Goal: Transaction & Acquisition: Purchase product/service

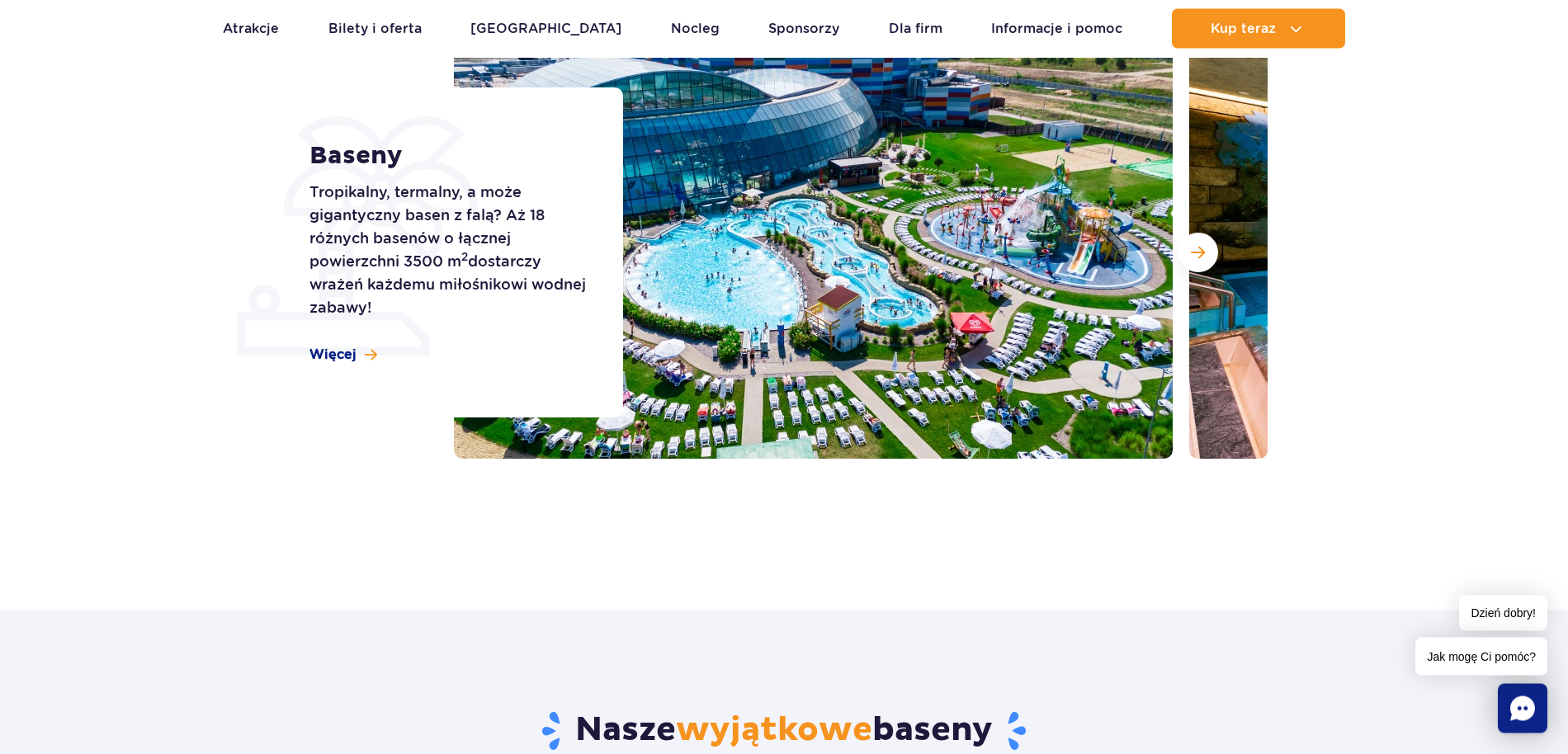
scroll to position [253, 0]
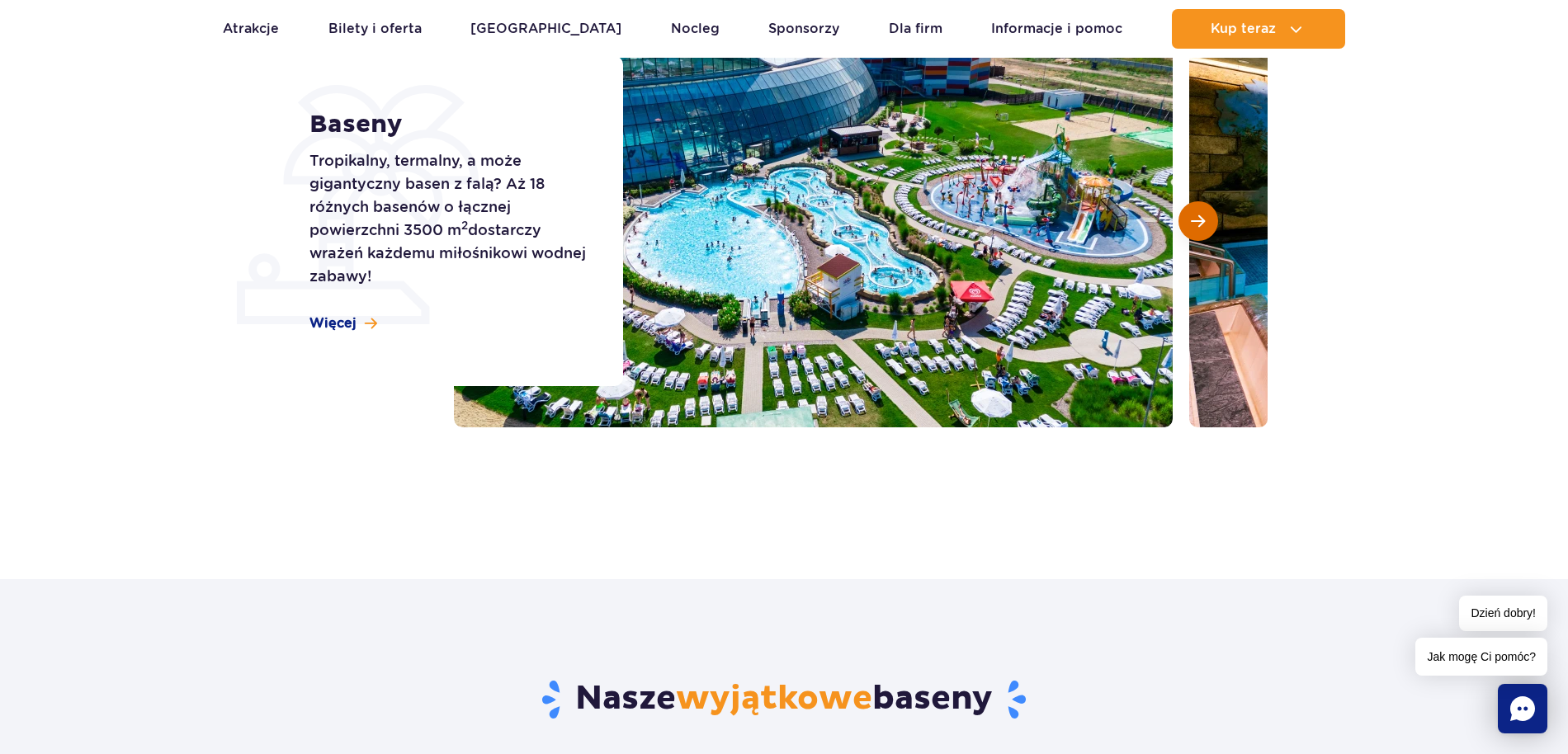
click at [1207, 223] on button "Następny slajd" at bounding box center [1198, 221] width 40 height 40
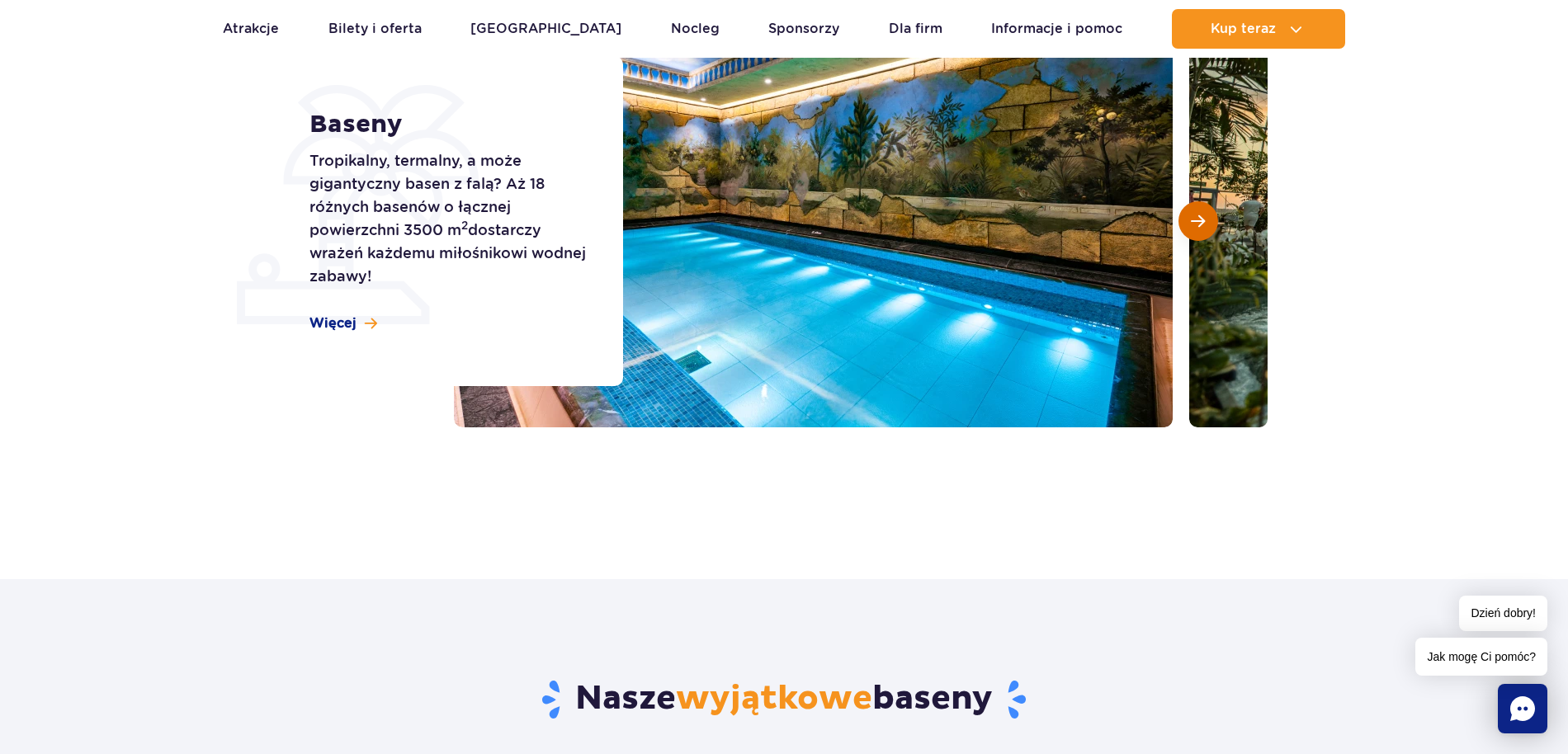
click at [1207, 223] on button "Następny slajd" at bounding box center [1198, 221] width 40 height 40
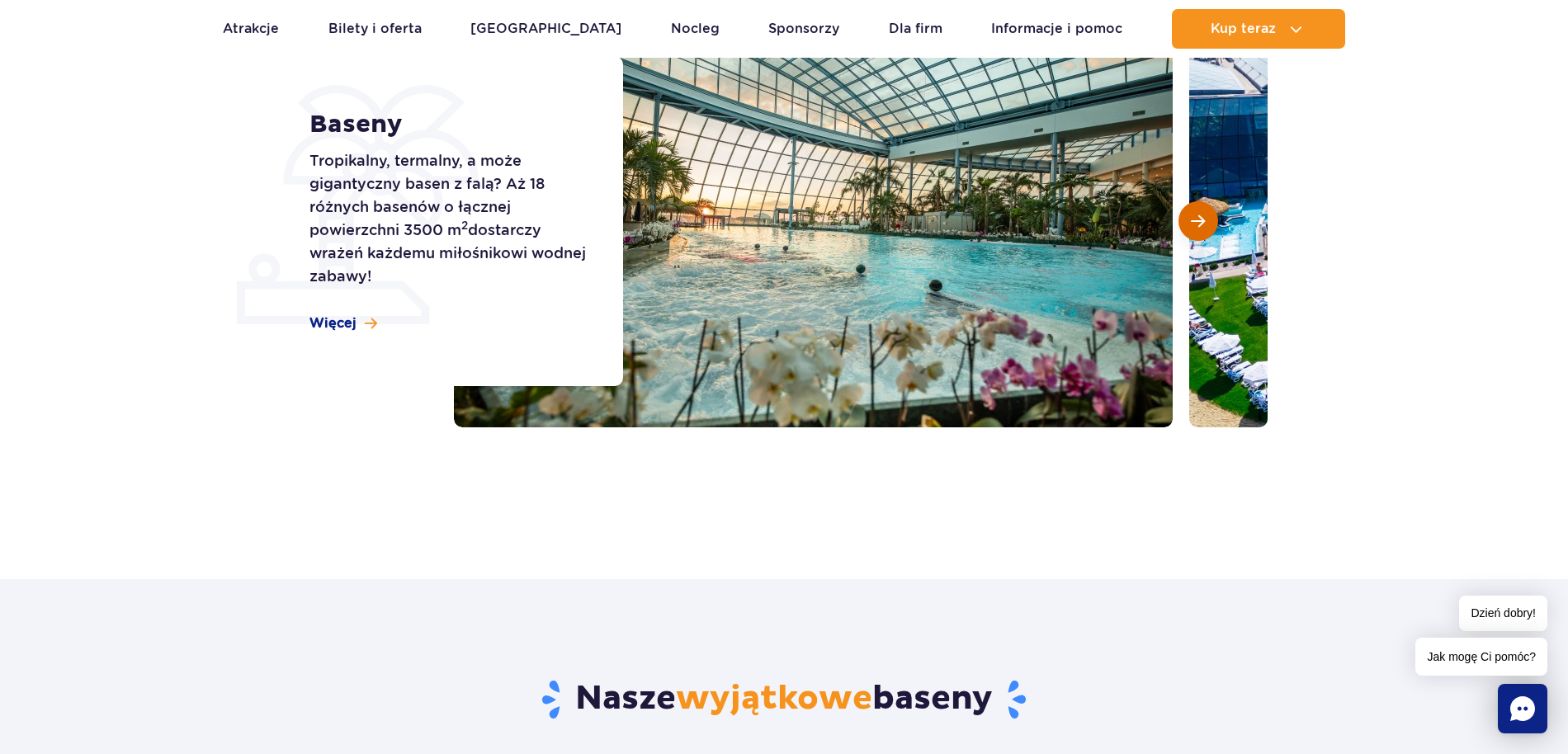
click at [1207, 223] on button "Następny slajd" at bounding box center [1198, 221] width 40 height 40
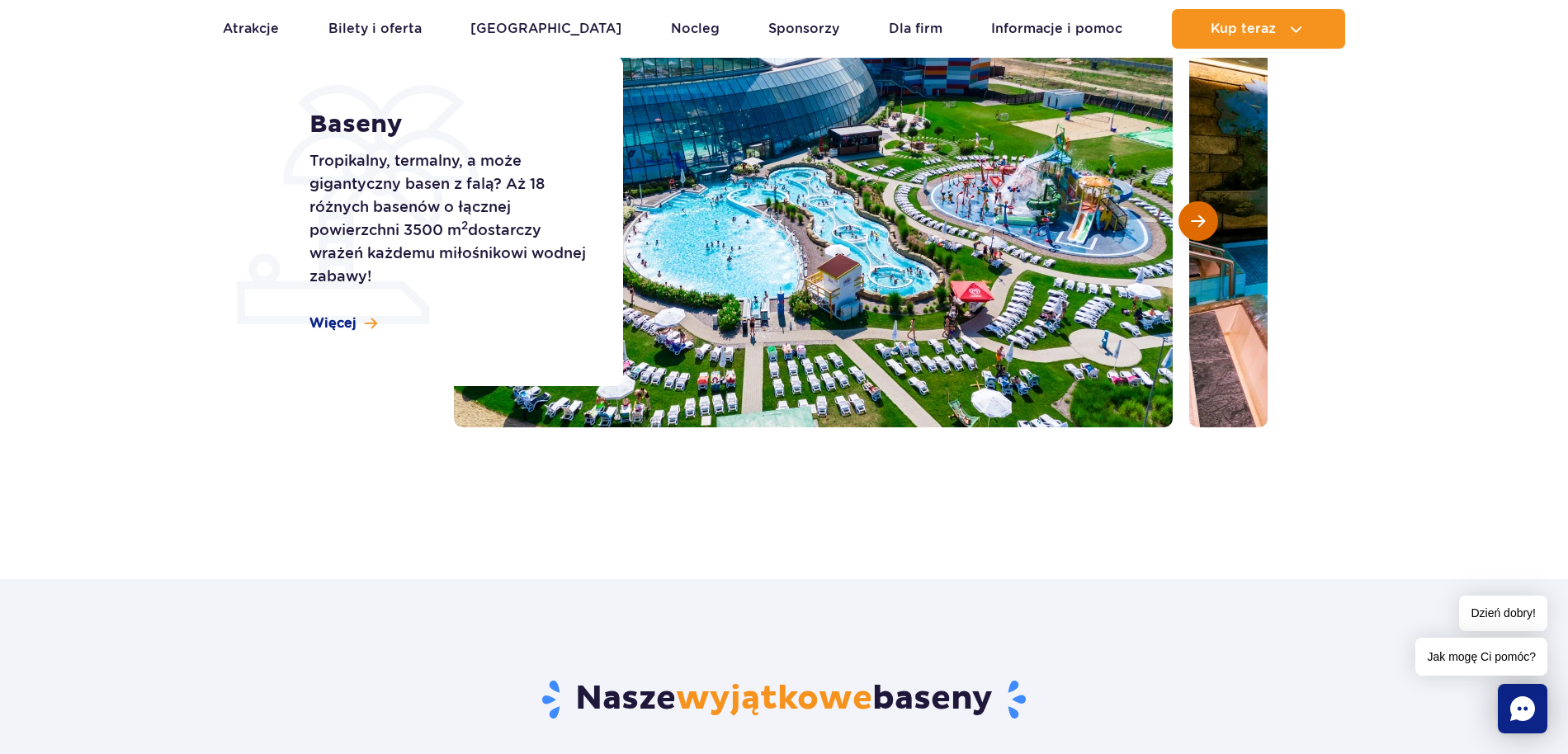
click at [1207, 223] on button "Następny slajd" at bounding box center [1198, 221] width 40 height 40
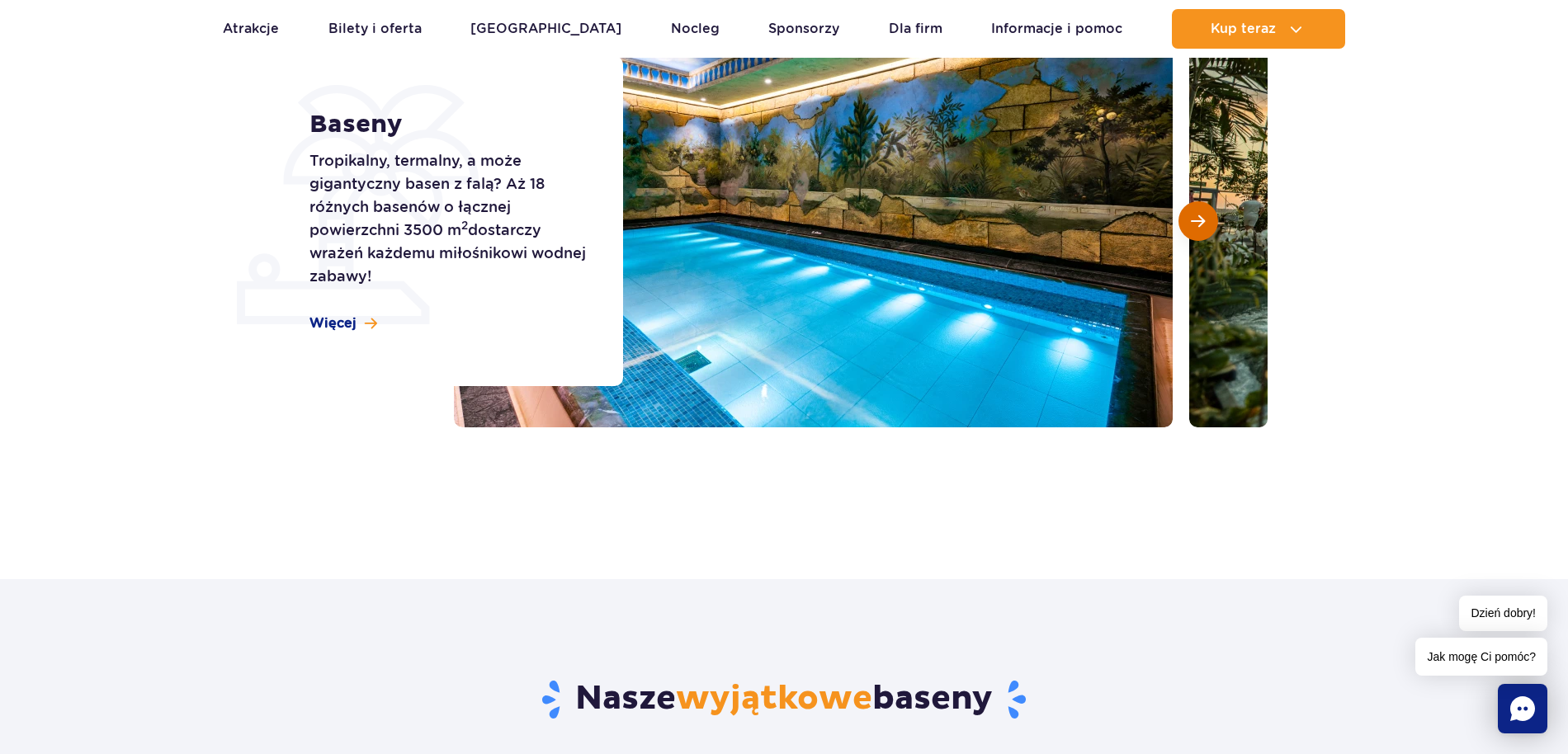
click at [1207, 223] on button "Następny slajd" at bounding box center [1198, 221] width 40 height 40
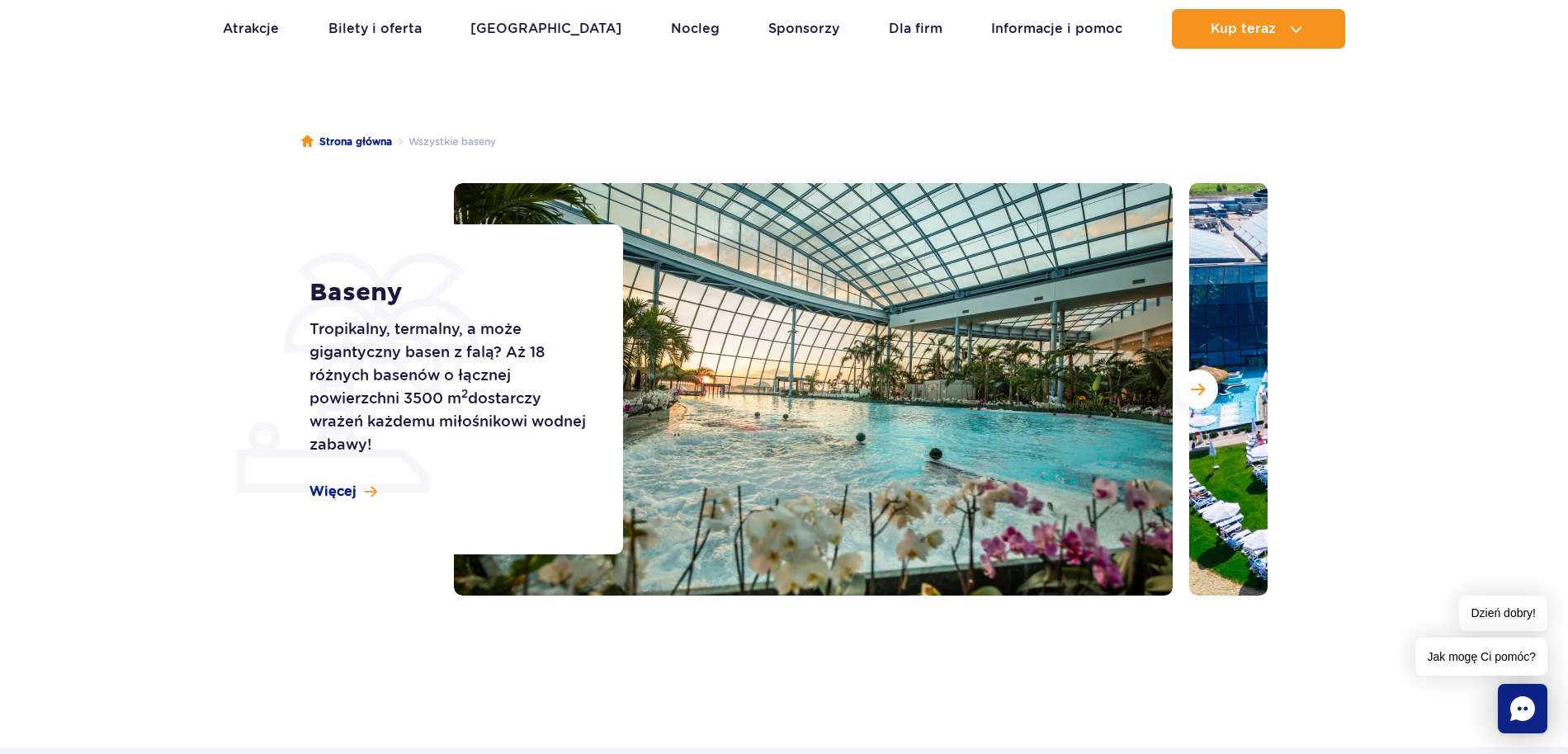
scroll to position [0, 0]
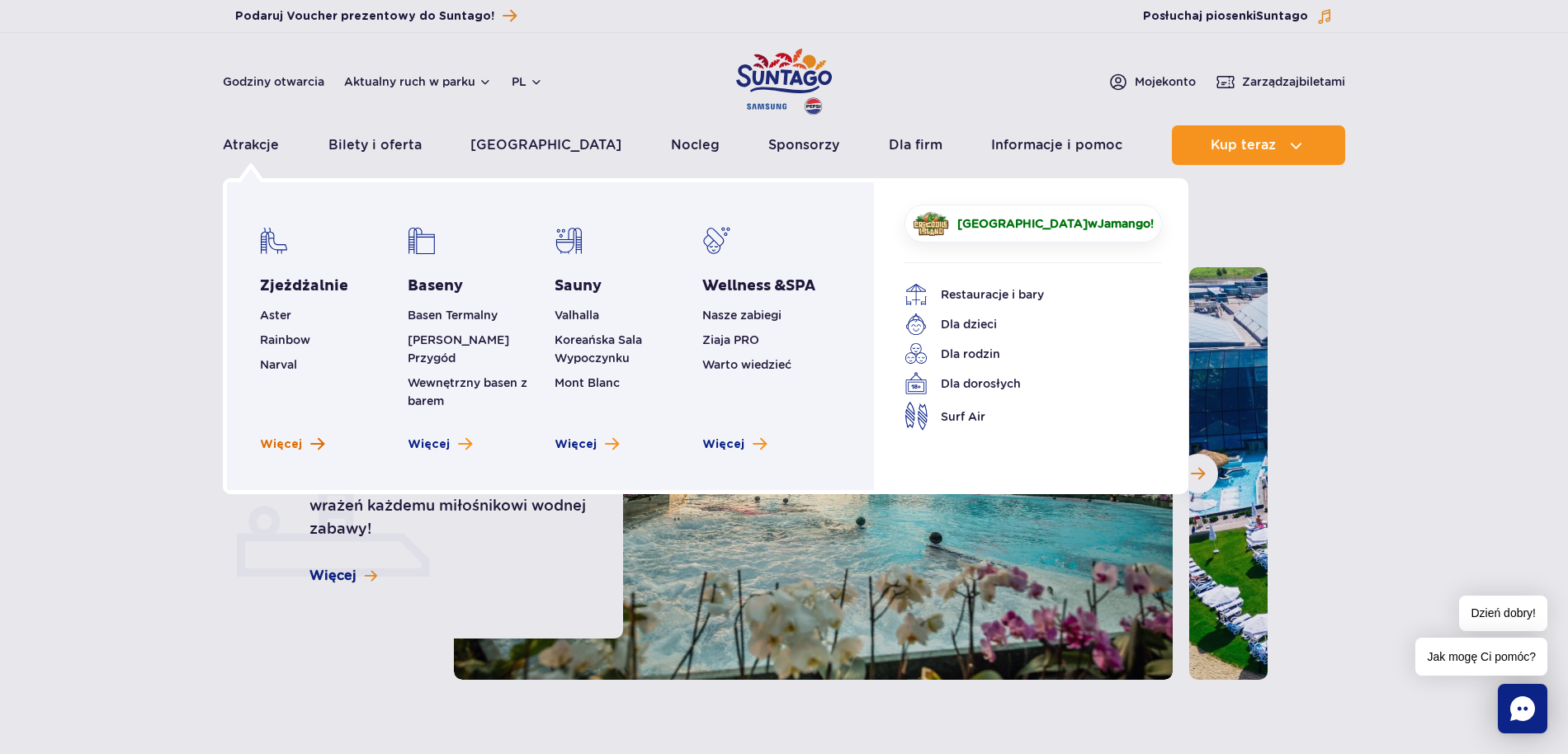
click at [289, 437] on span "Więcej" at bounding box center [281, 444] width 42 height 17
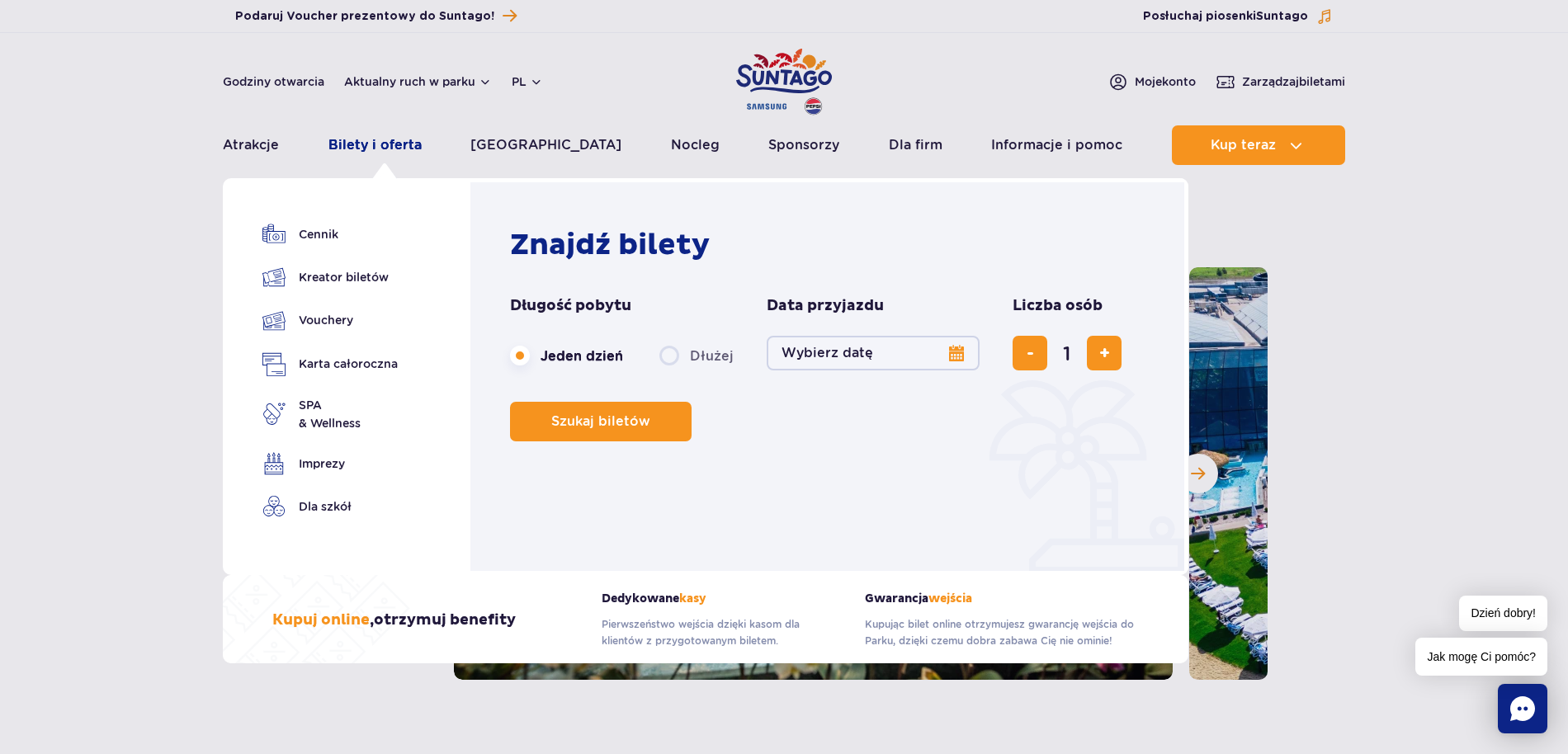
click at [404, 152] on link "Bilety i oferta" at bounding box center [375, 145] width 93 height 40
click at [1102, 353] on span "dodaj bilet" at bounding box center [1104, 353] width 11 height 0
type input "2"
click at [860, 356] on button "Wybierz datę" at bounding box center [873, 353] width 213 height 35
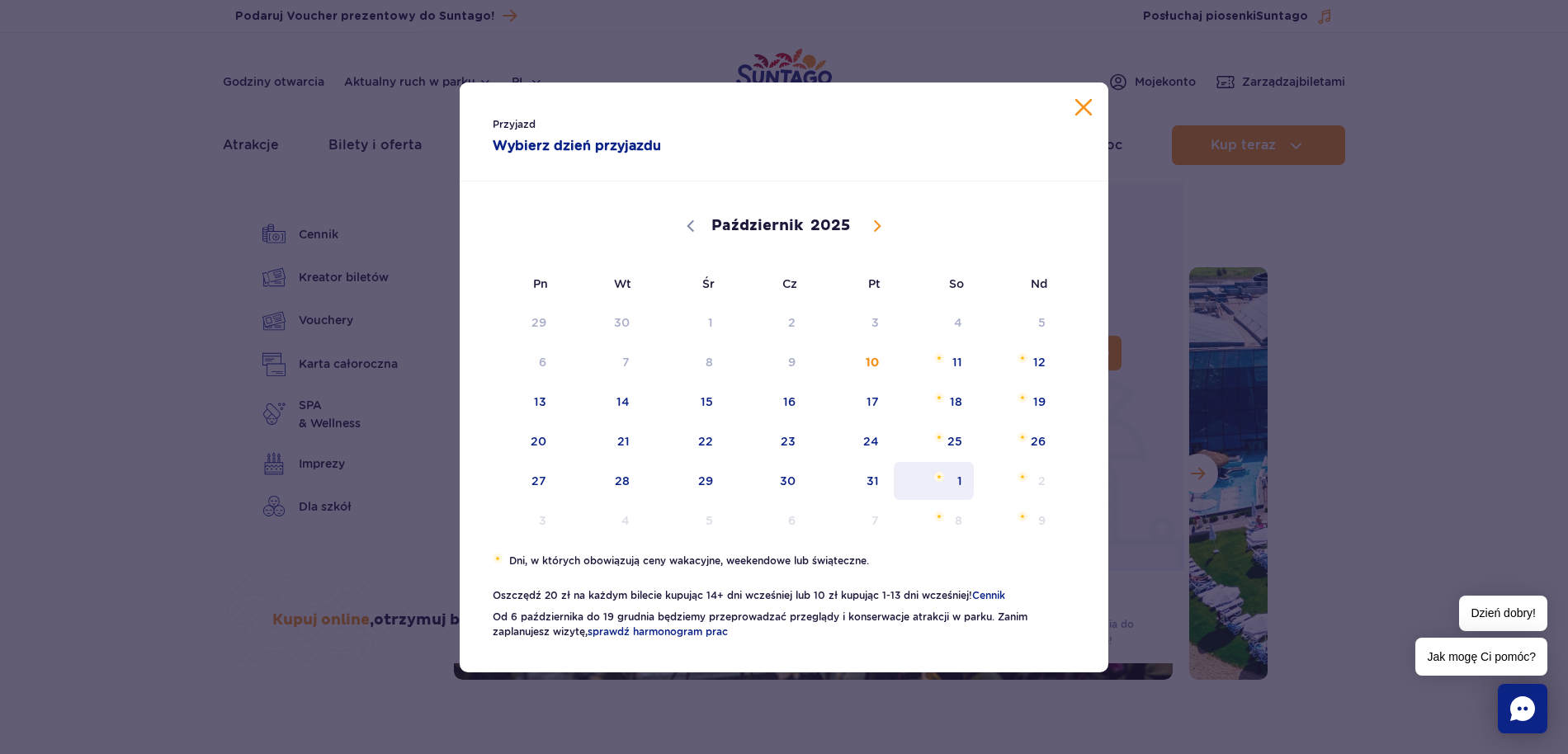
click at [944, 474] on span "Listopad 1, 2025" at bounding box center [939, 477] width 10 height 10
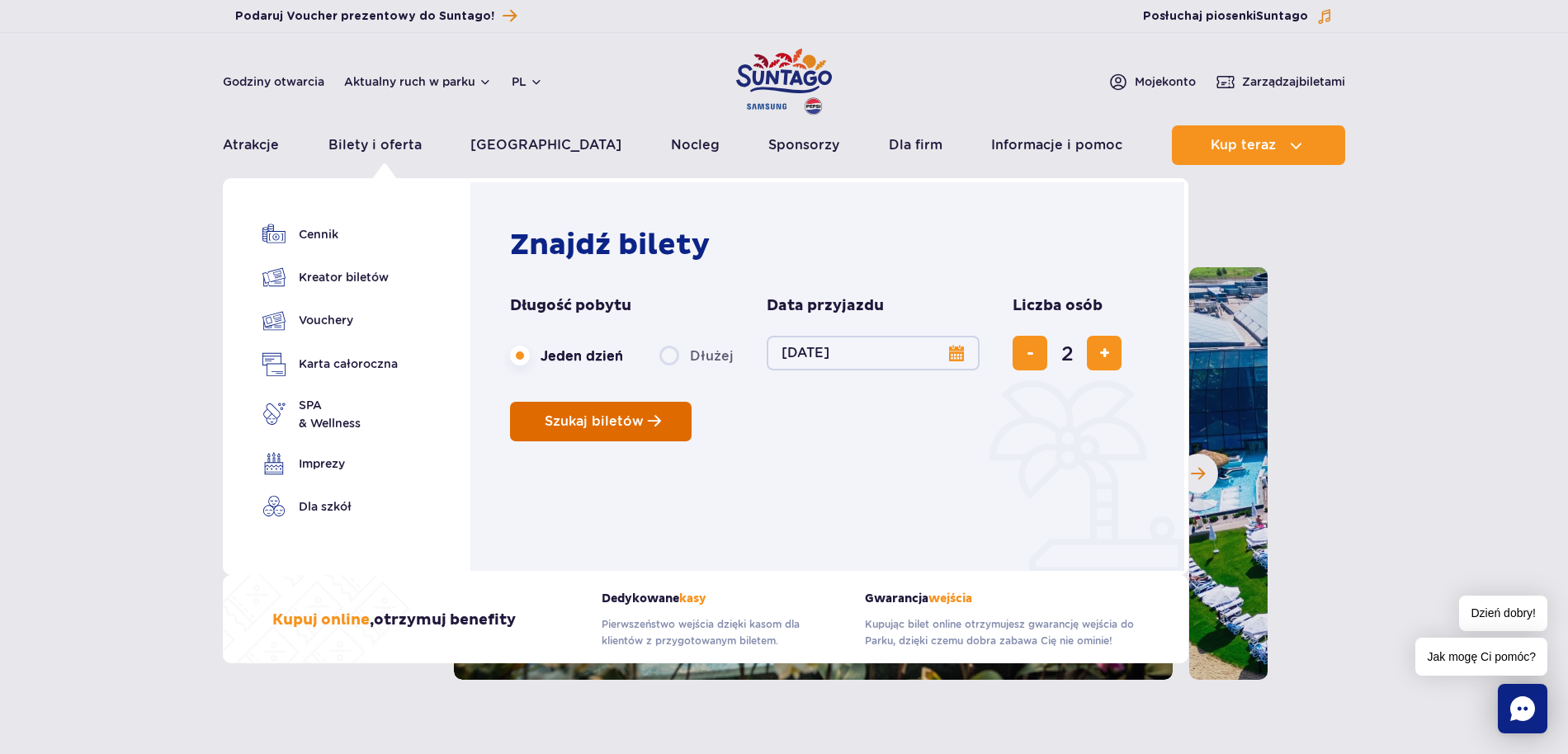
click at [623, 426] on span "Szukaj biletów" at bounding box center [594, 422] width 99 height 15
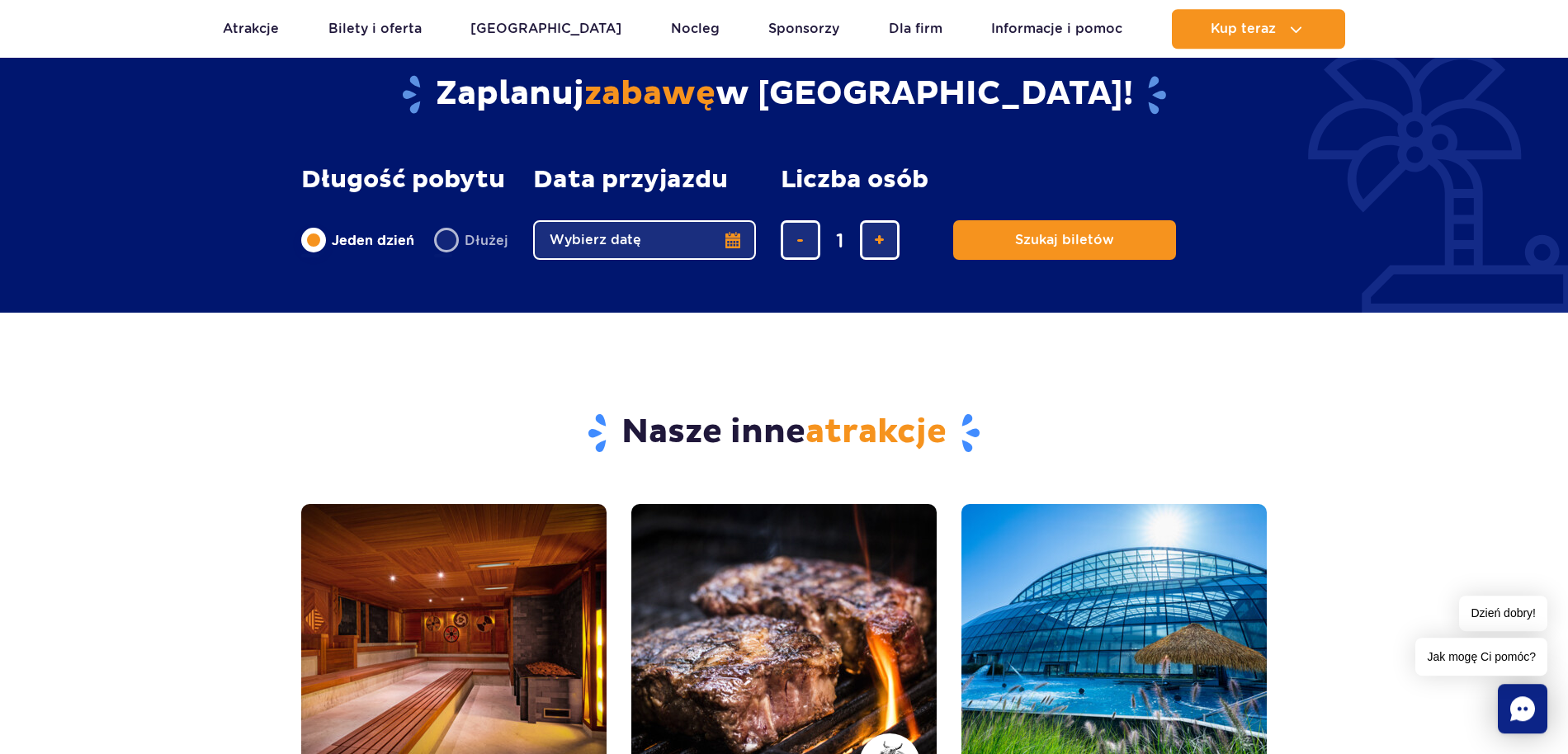
scroll to position [4799, 0]
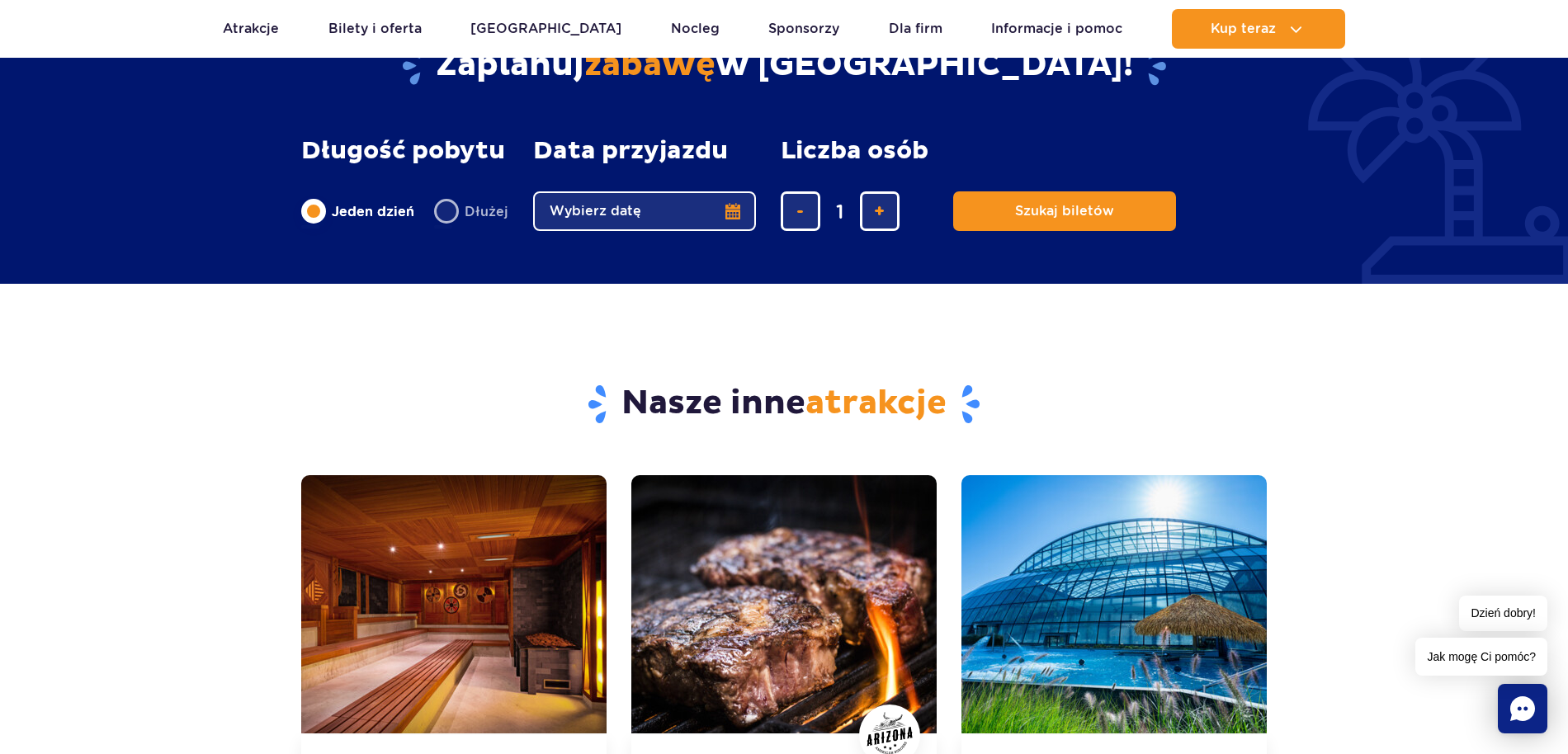
click at [631, 222] on button "Wybierz datę" at bounding box center [644, 211] width 223 height 40
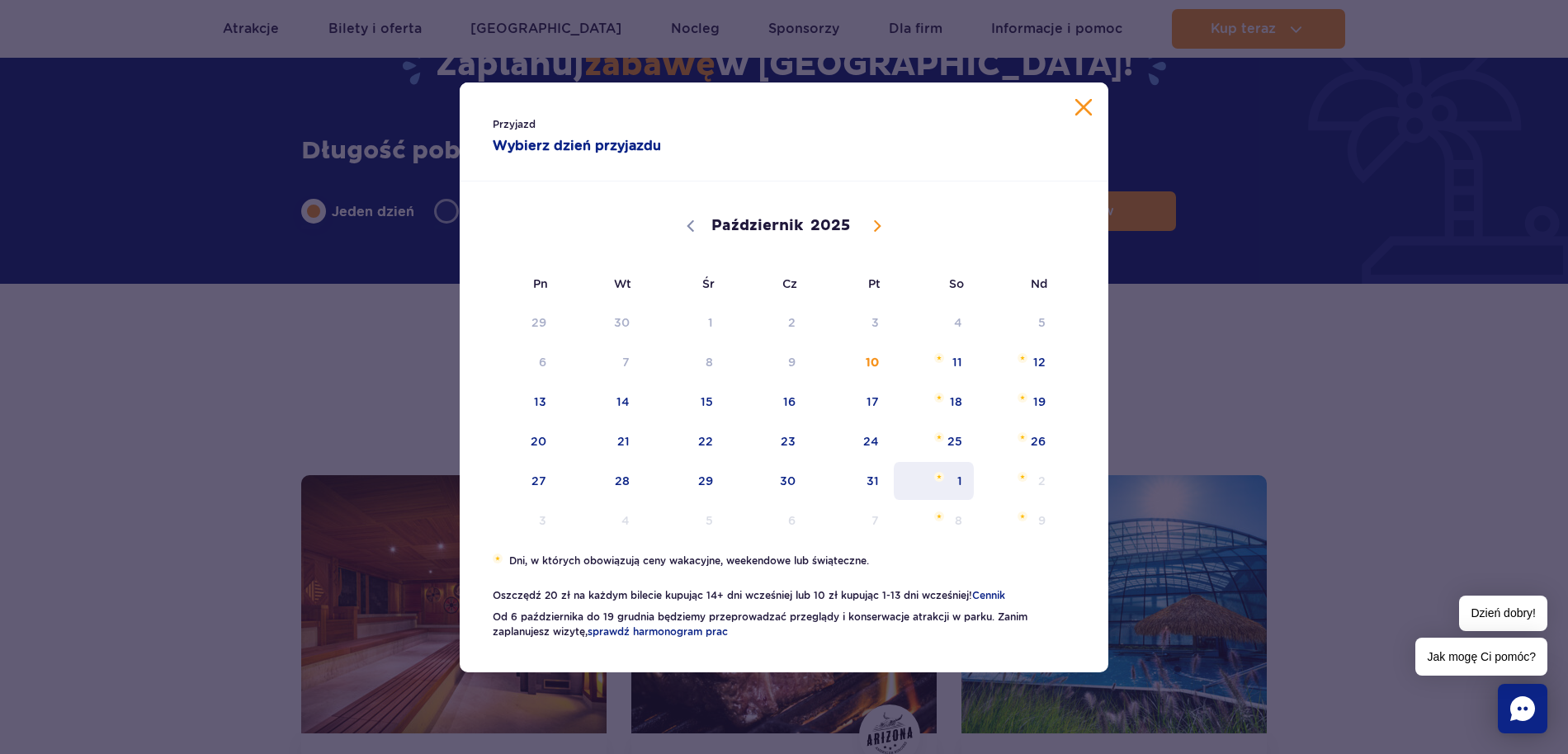
click at [950, 480] on span "1" at bounding box center [933, 481] width 83 height 38
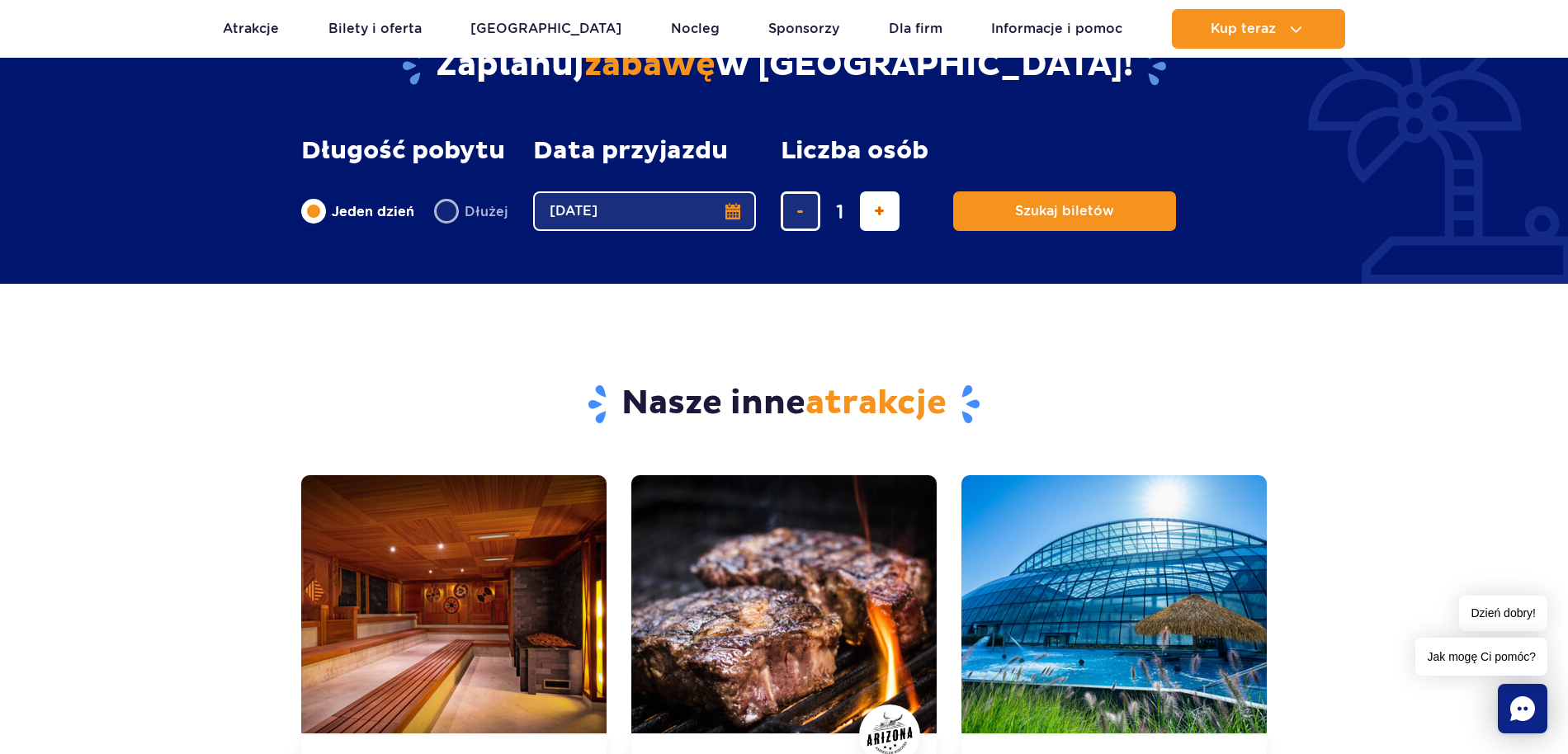
click at [861, 207] on button "dodaj bilet" at bounding box center [880, 211] width 40 height 40
type input "2"
click at [1047, 215] on span "Szukaj biletów" at bounding box center [1058, 211] width 99 height 15
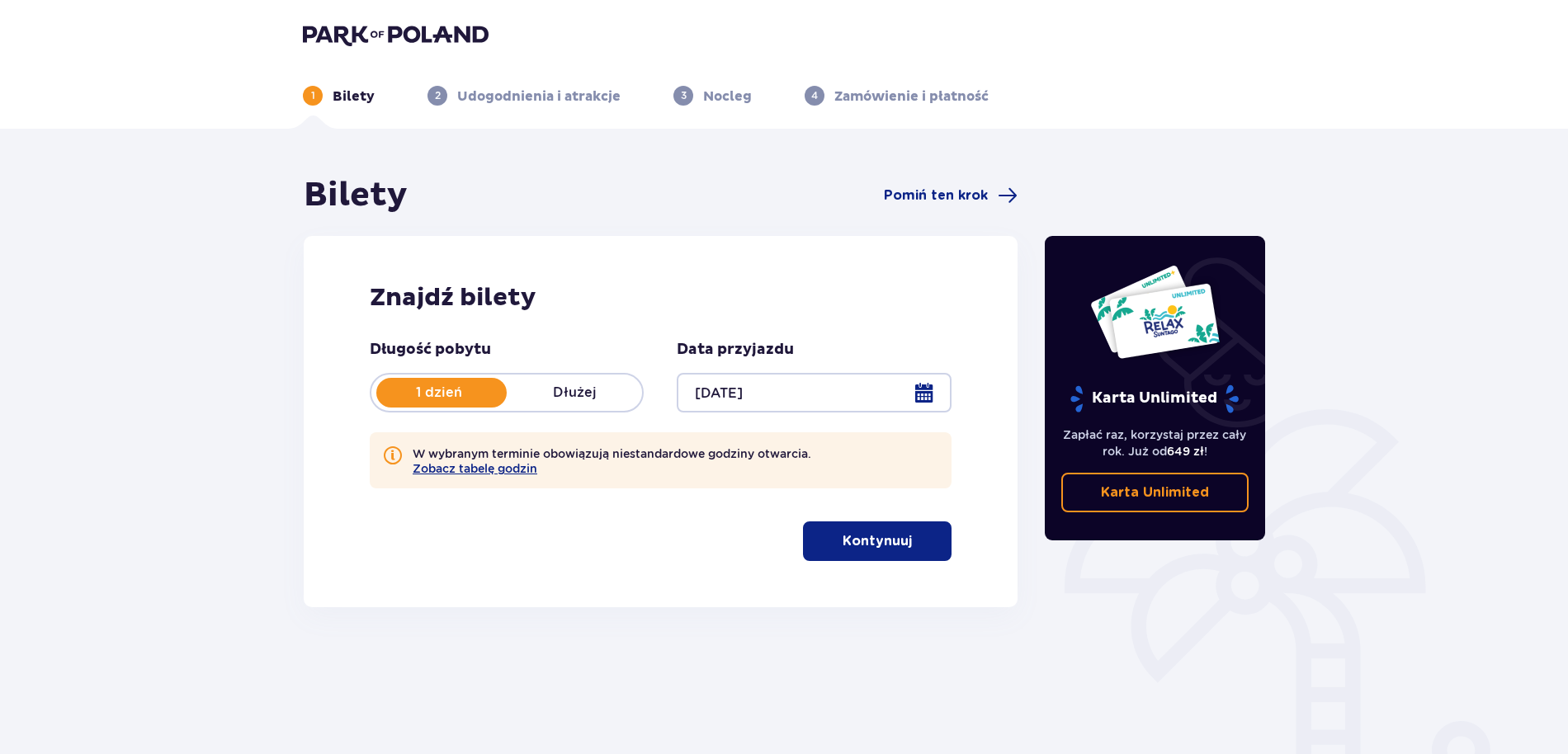
click at [843, 540] on p "Kontynuuj" at bounding box center [878, 542] width 69 height 18
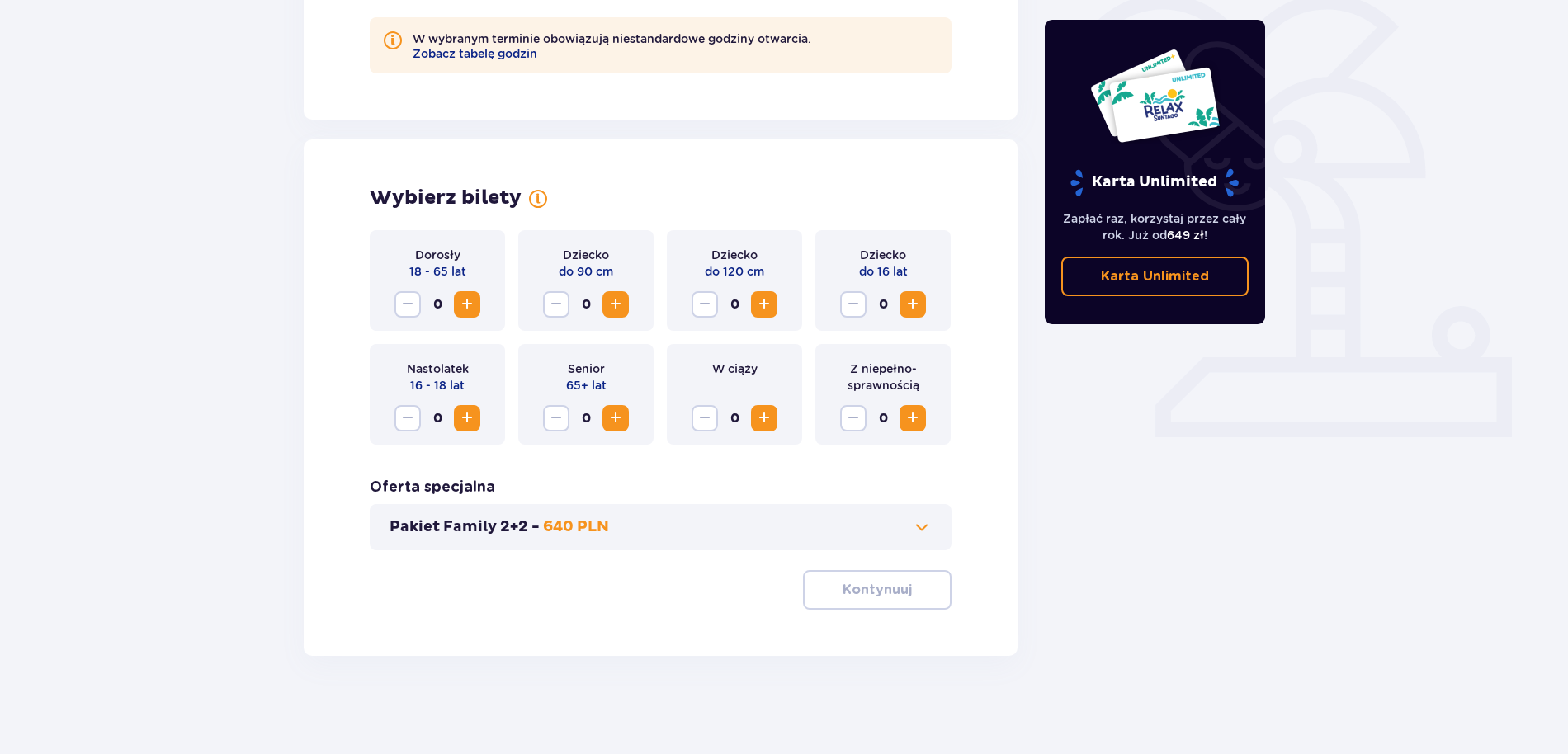
scroll to position [416, 0]
click at [917, 529] on span at bounding box center [921, 527] width 20 height 20
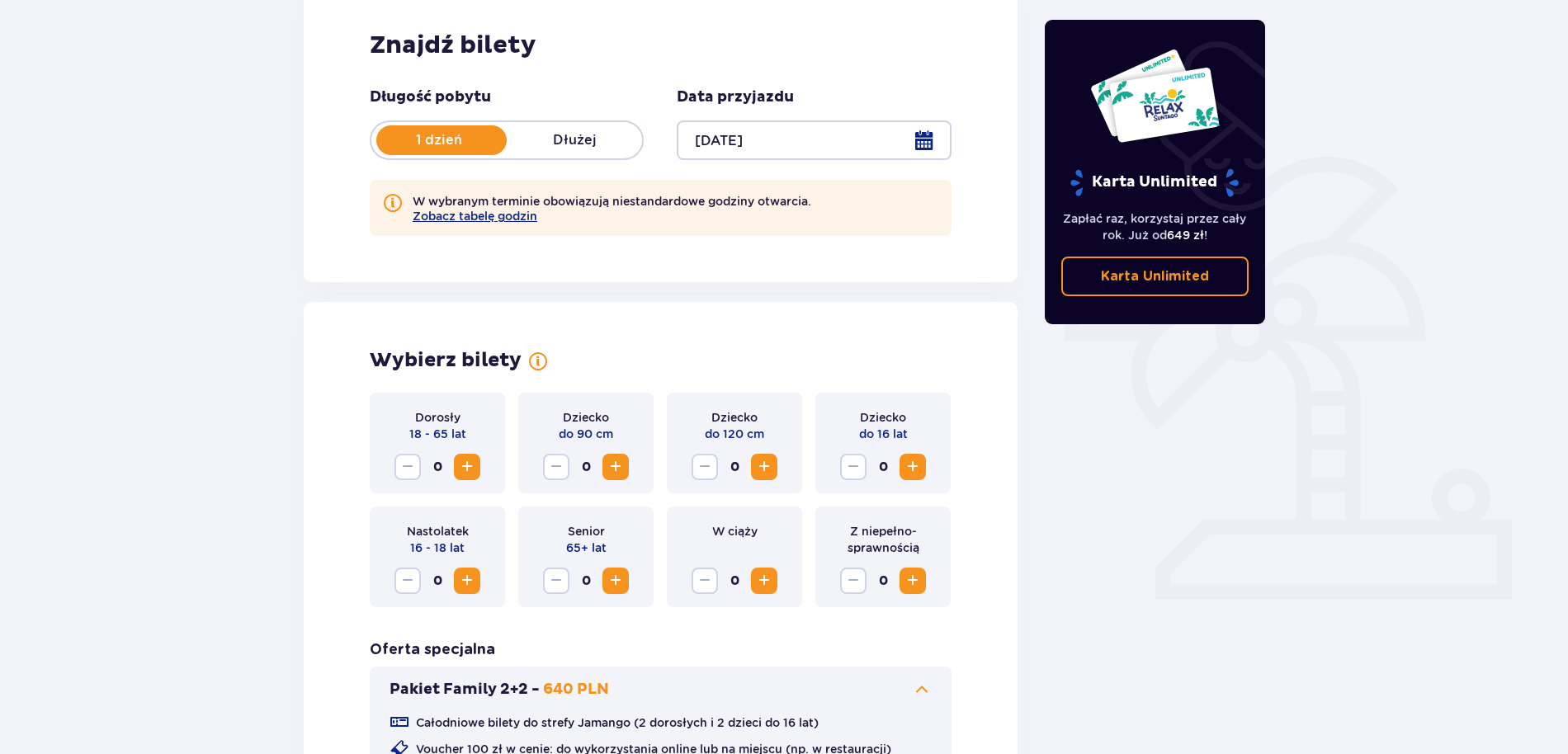
scroll to position [336, 0]
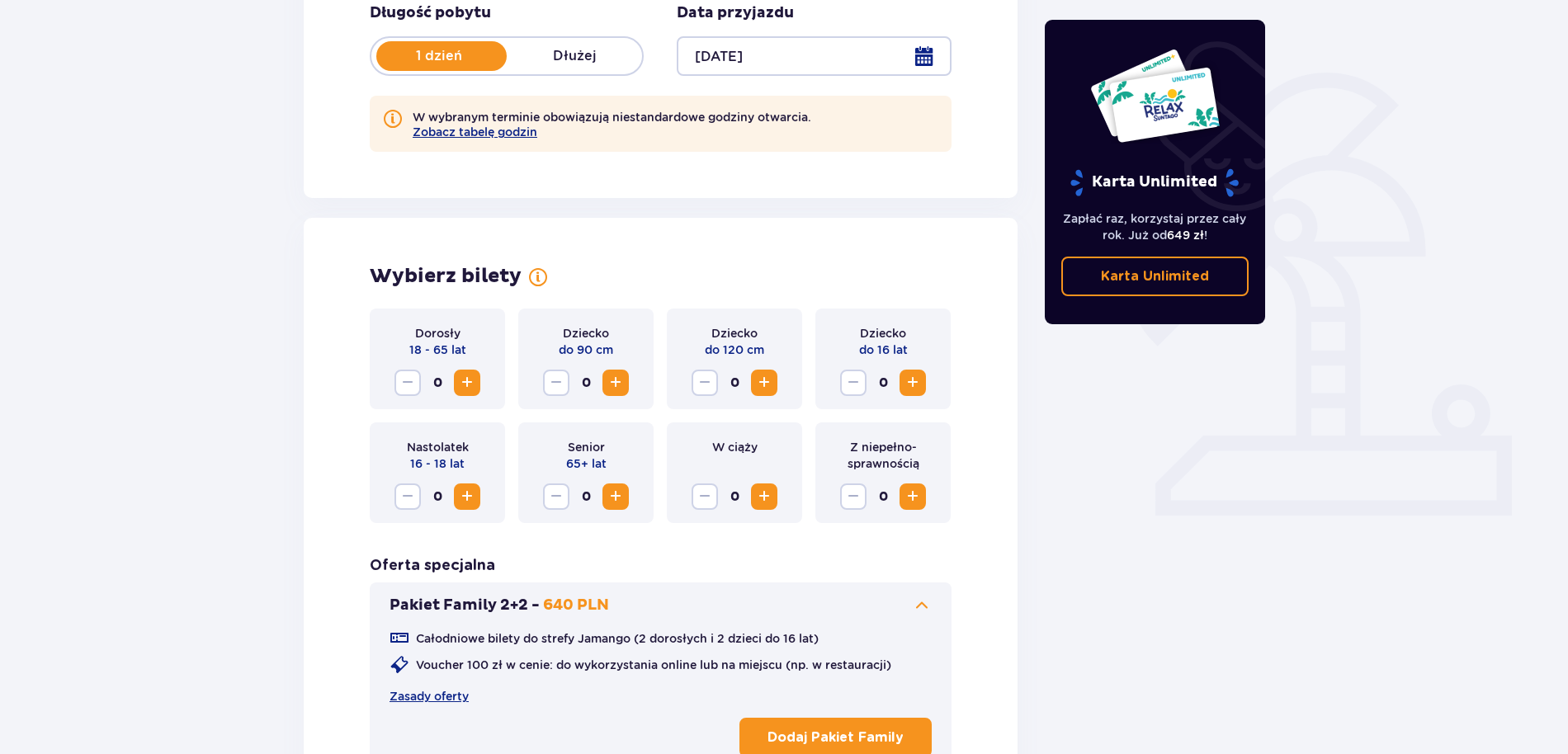
click at [459, 387] on span "Zwiększ" at bounding box center [467, 383] width 20 height 20
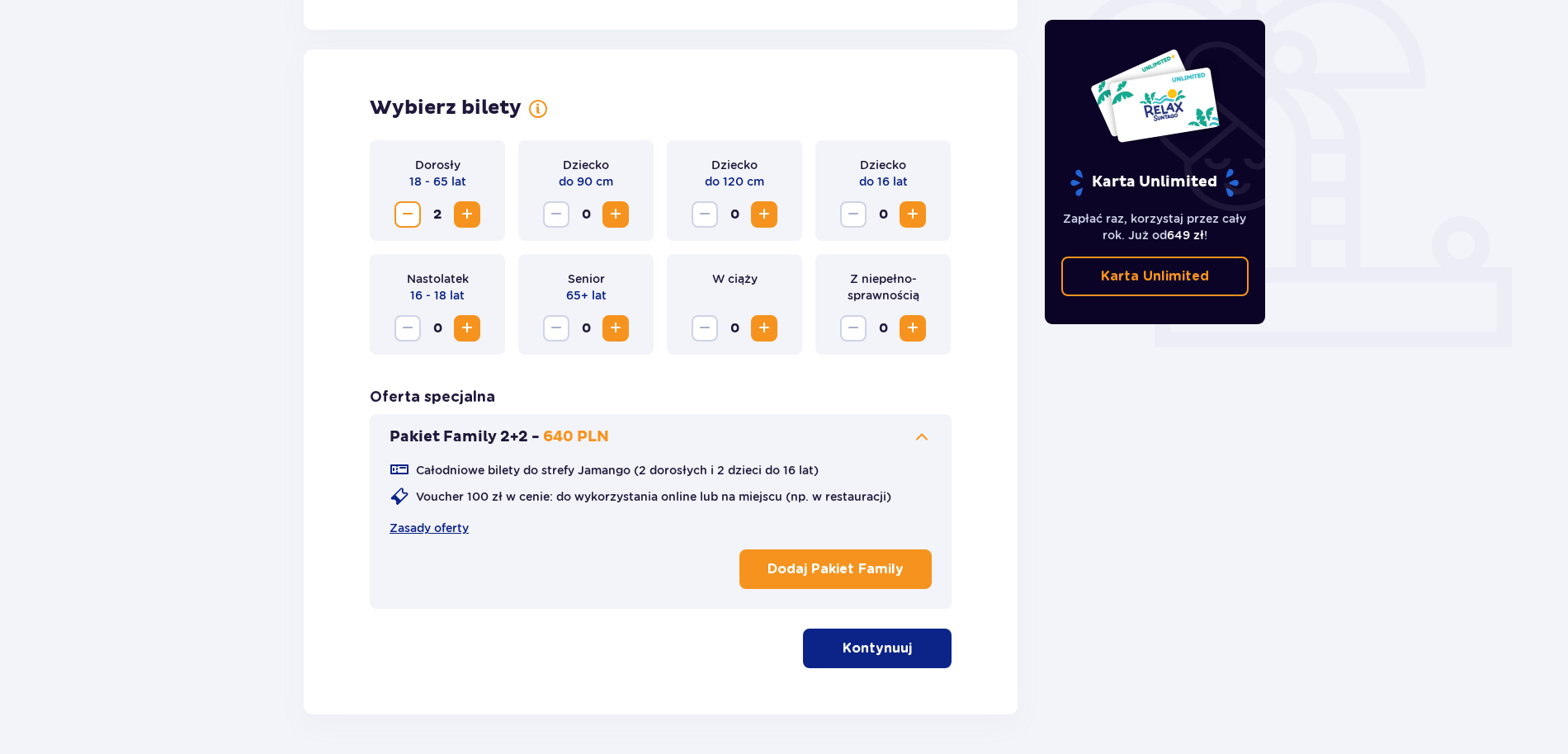
click at [861, 659] on button "Kontynuuj" at bounding box center [878, 649] width 149 height 40
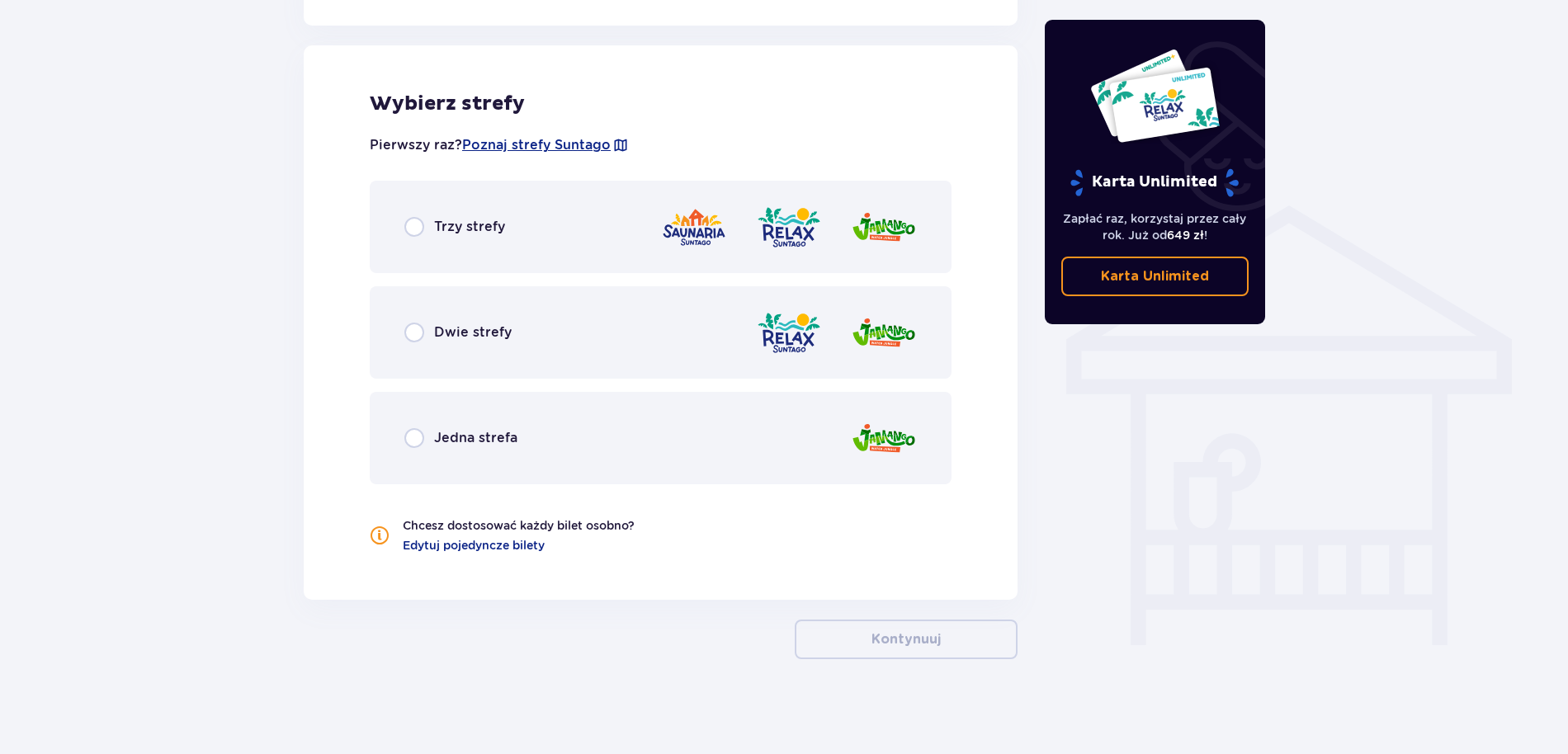
scroll to position [1139, 0]
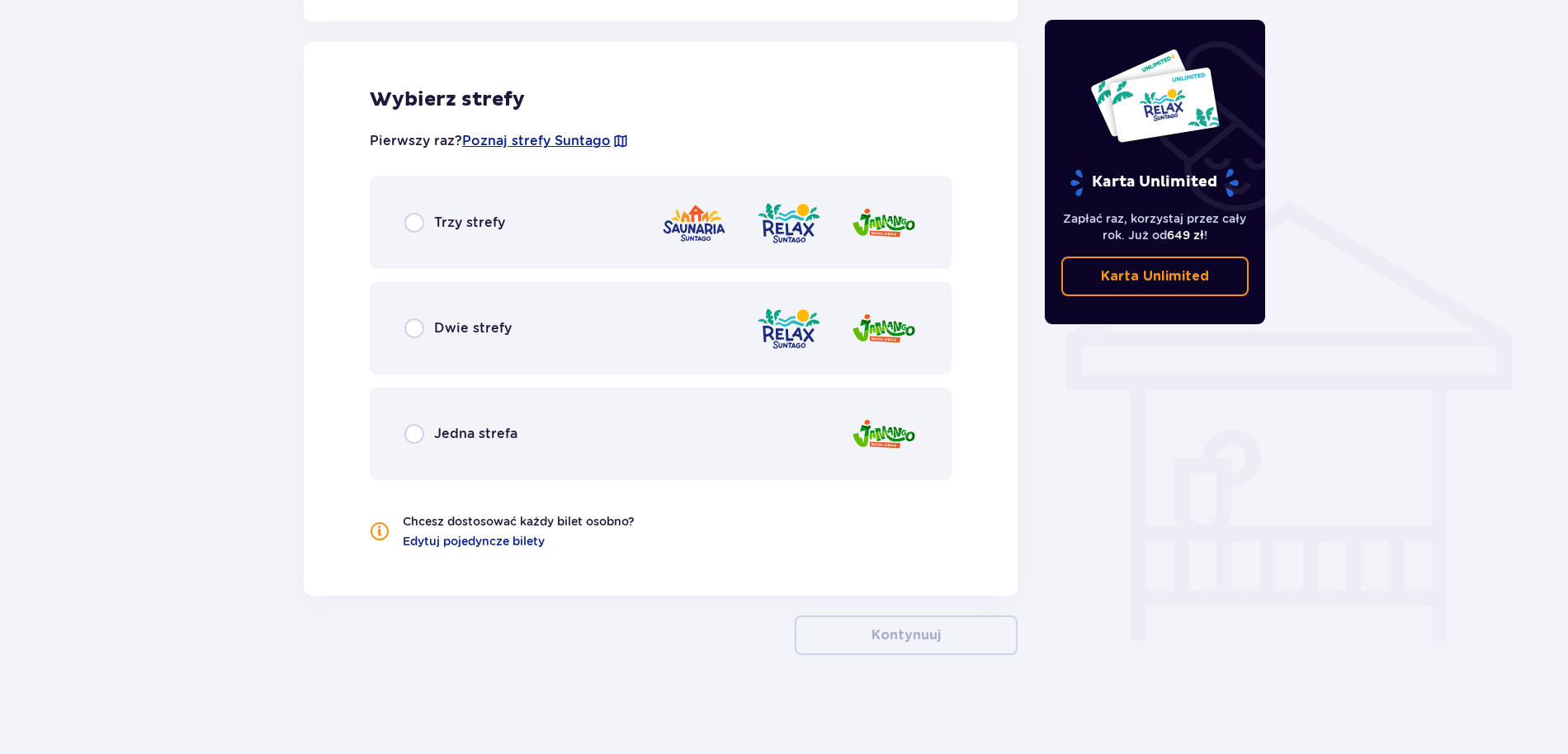
click at [416, 333] on input "radio" at bounding box center [415, 328] width 20 height 20
radio input "true"
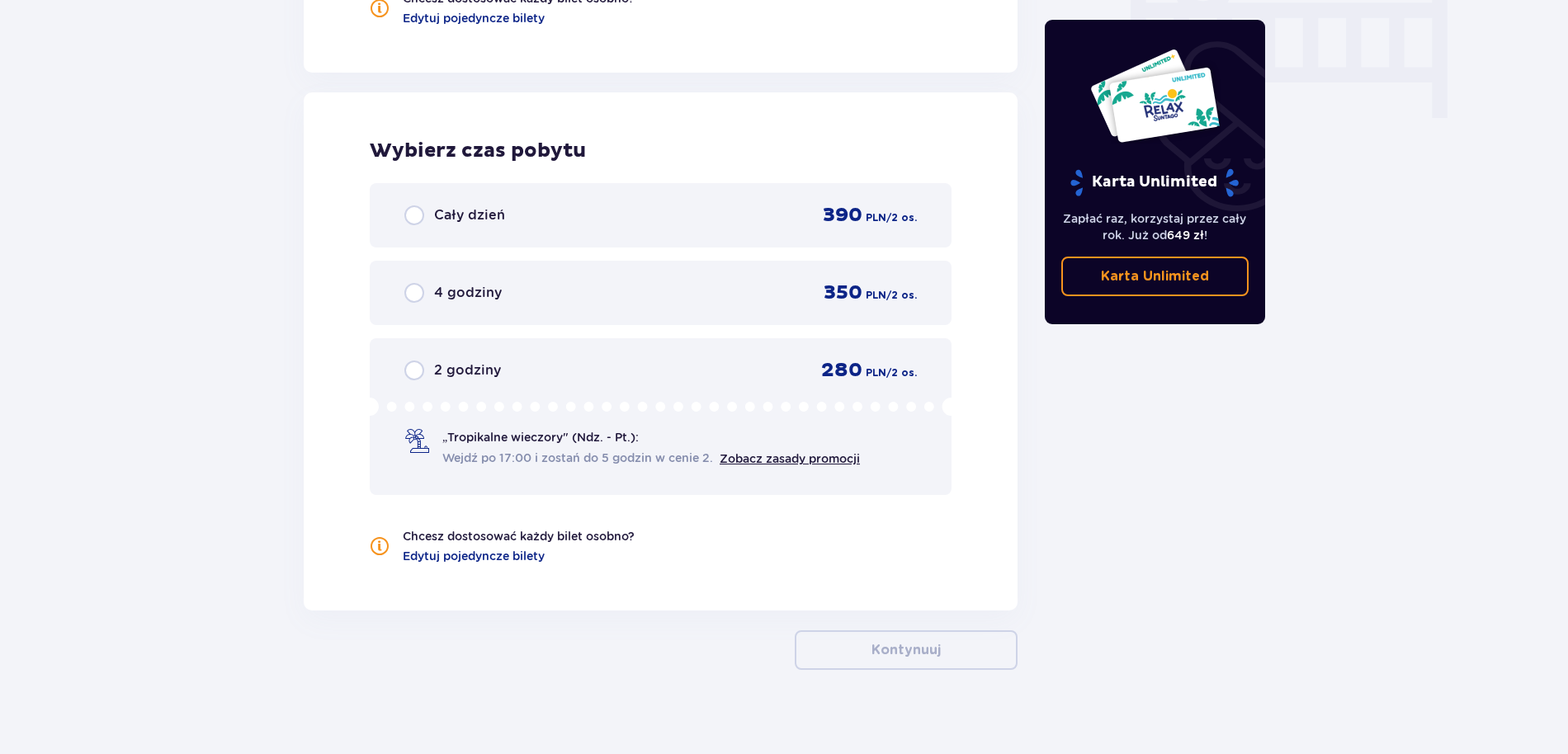
scroll to position [1678, 0]
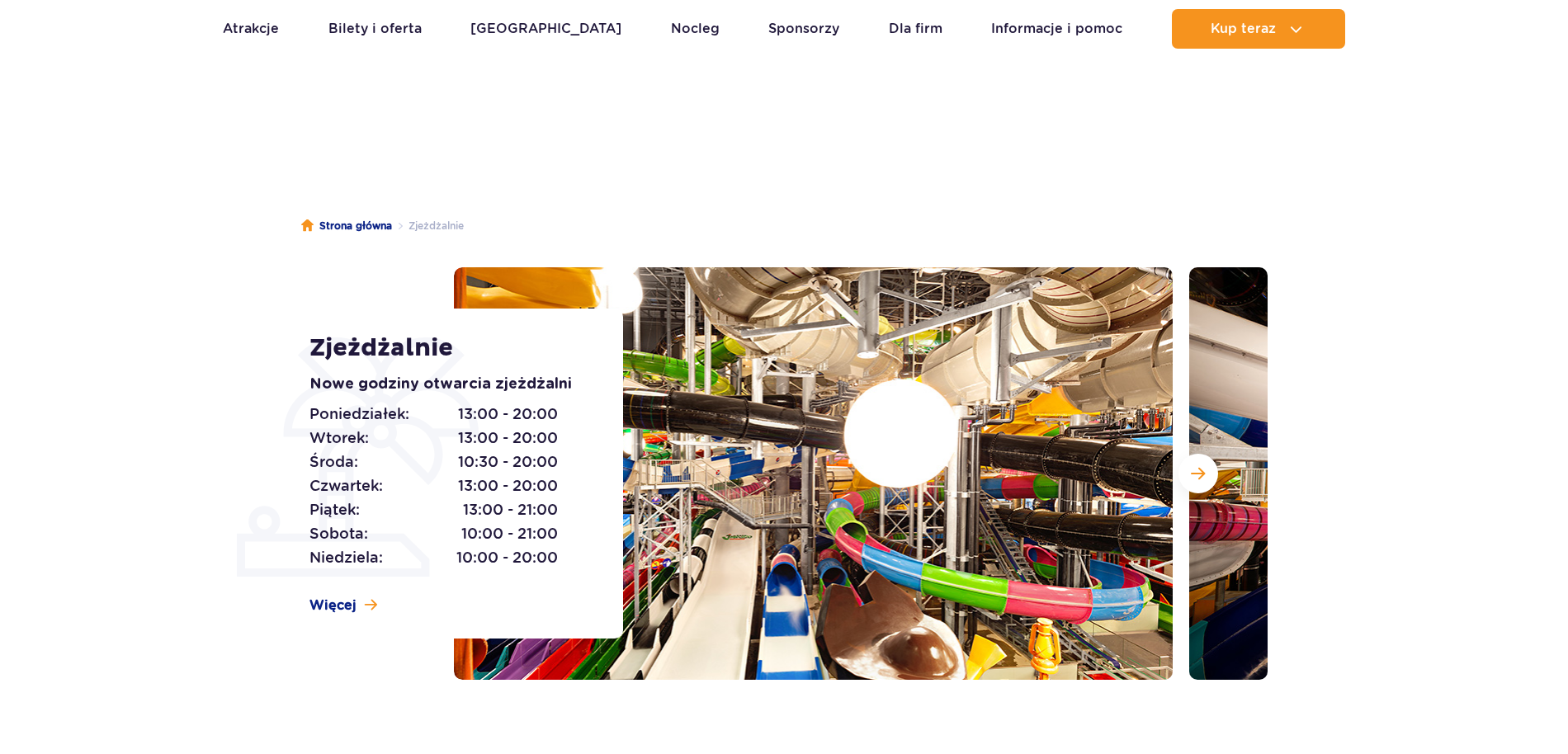
scroll to position [4799, 0]
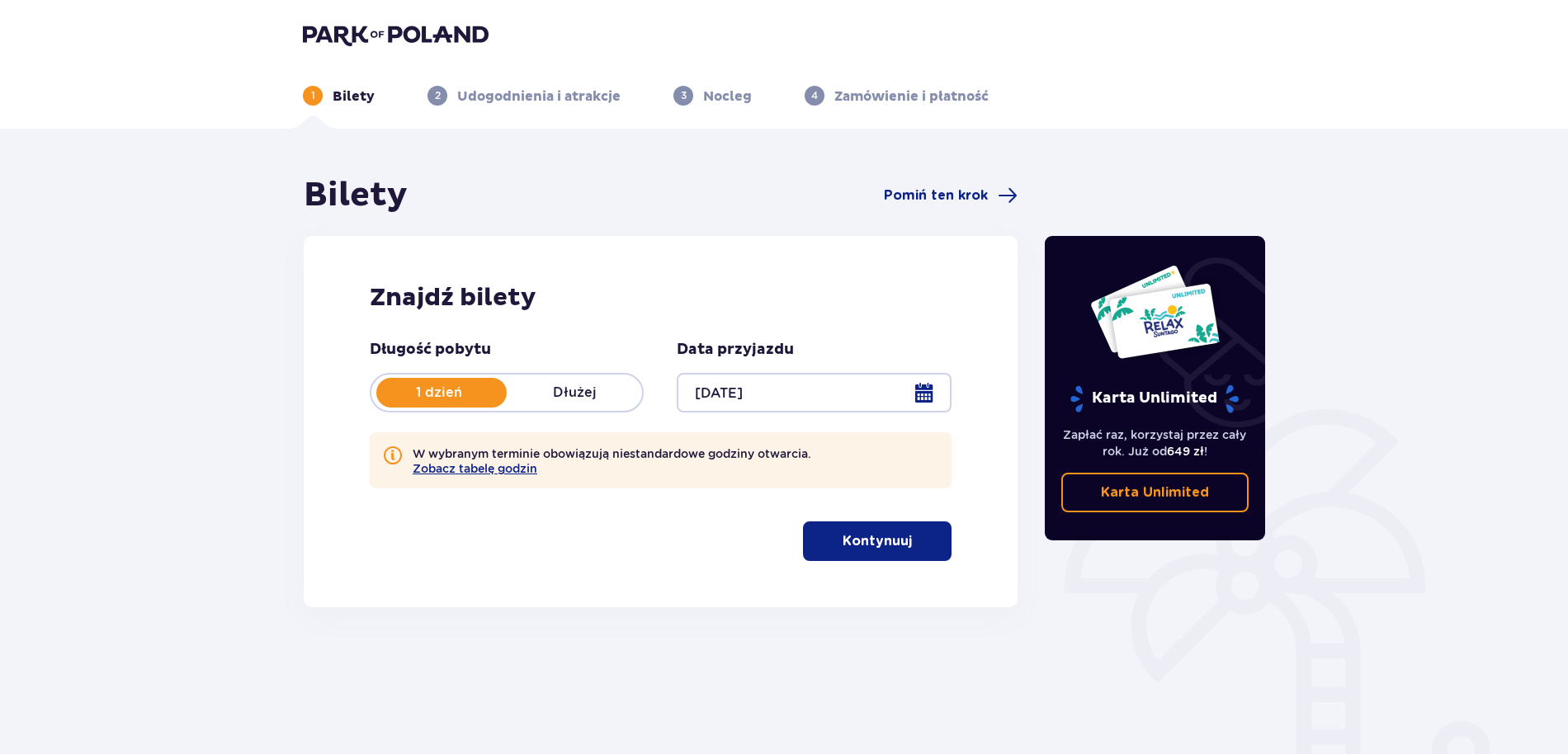
click at [877, 544] on p "Kontynuuj" at bounding box center [878, 542] width 69 height 18
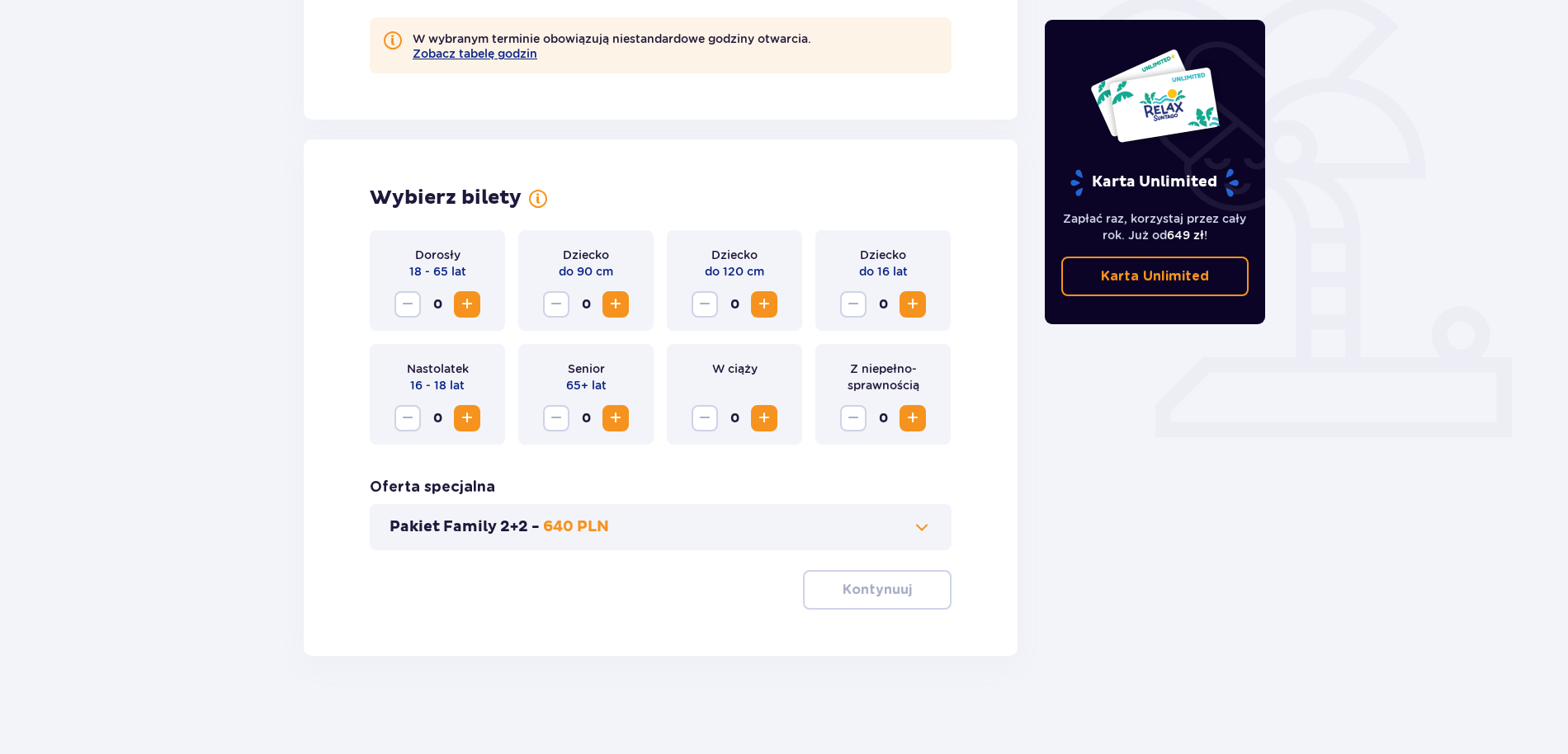
scroll to position [416, 0]
click at [464, 308] on span "Zwiększ" at bounding box center [467, 304] width 20 height 20
click at [894, 588] on p "Kontynuuj" at bounding box center [878, 589] width 69 height 18
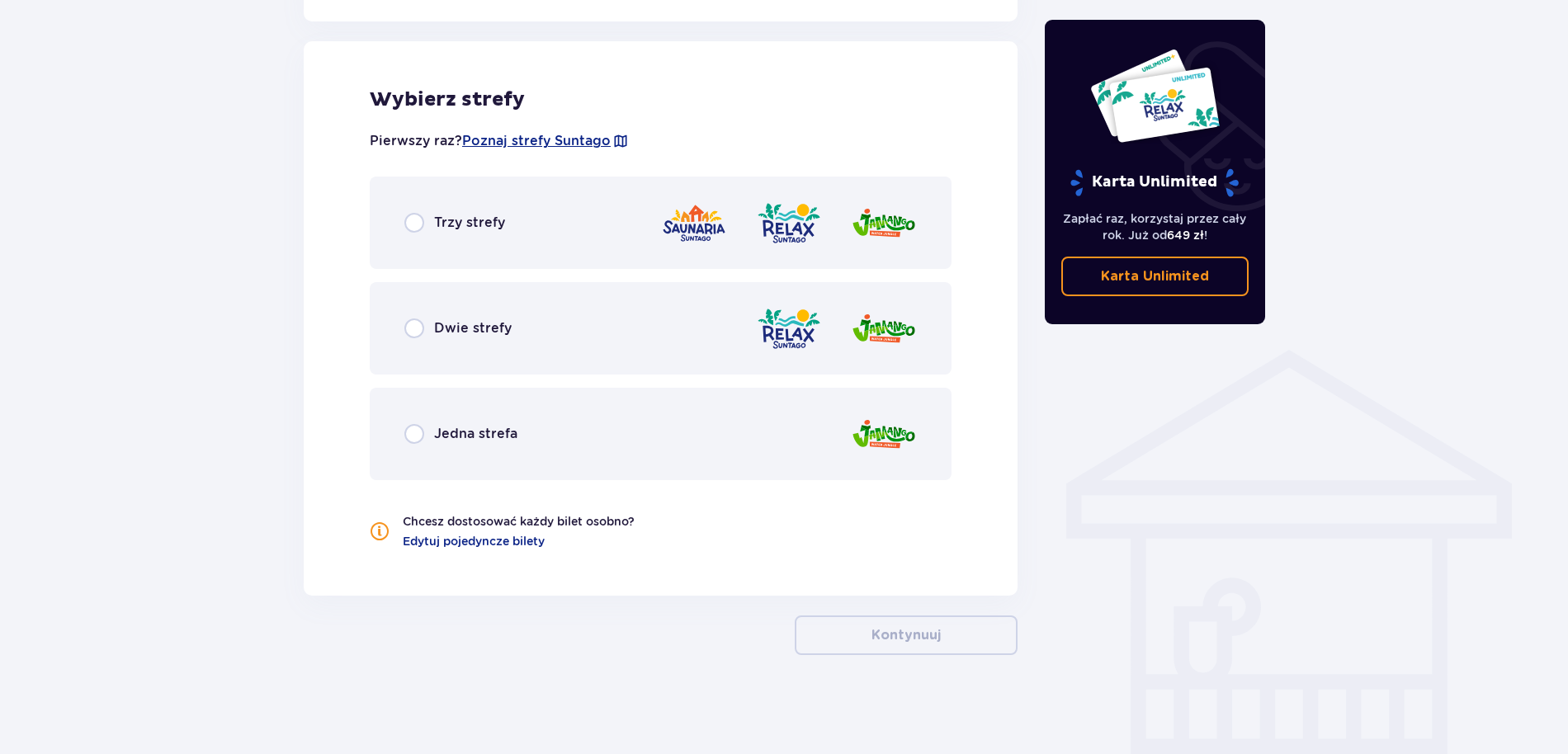
click at [428, 219] on div "Trzy strefy" at bounding box center [455, 223] width 101 height 20
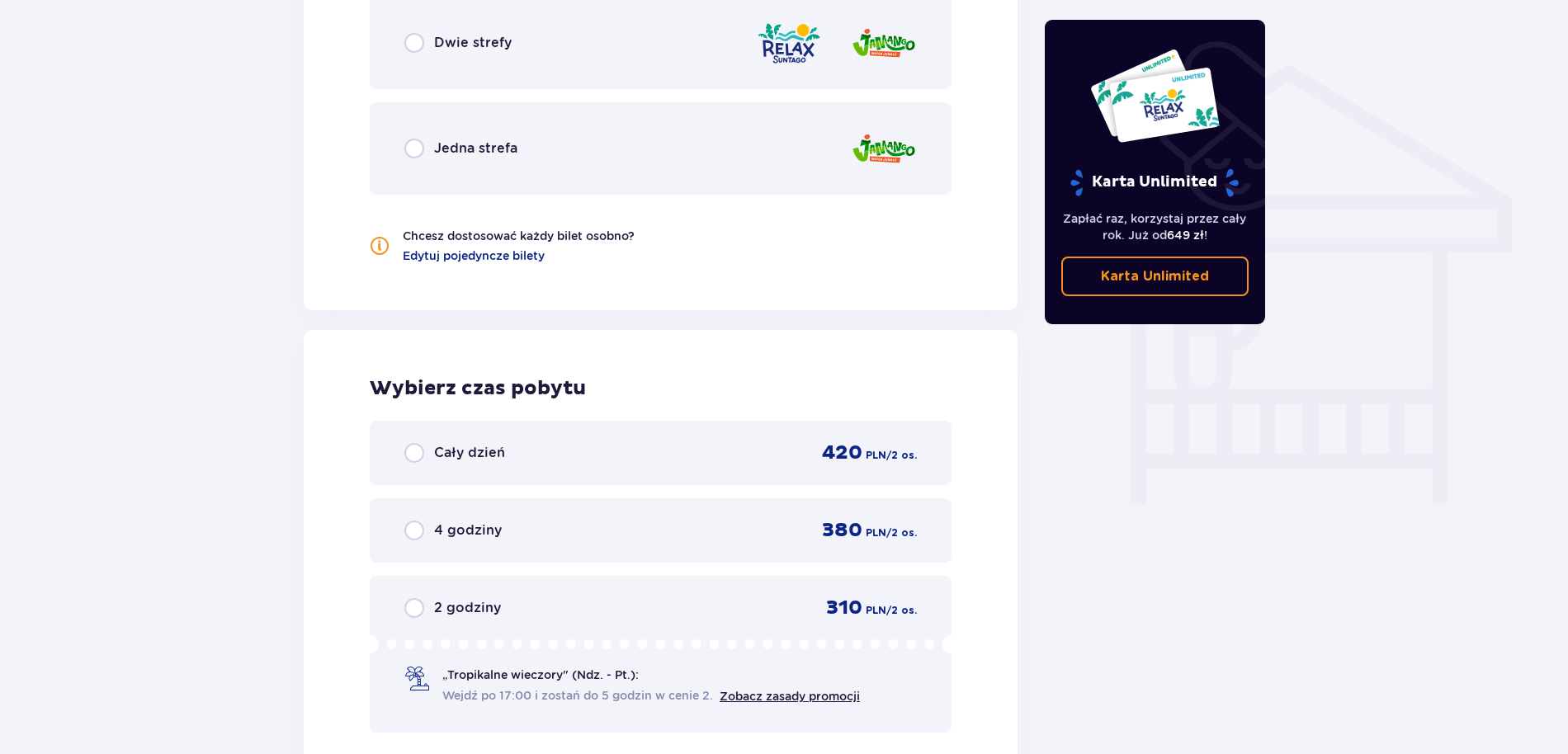
scroll to position [1024, 0]
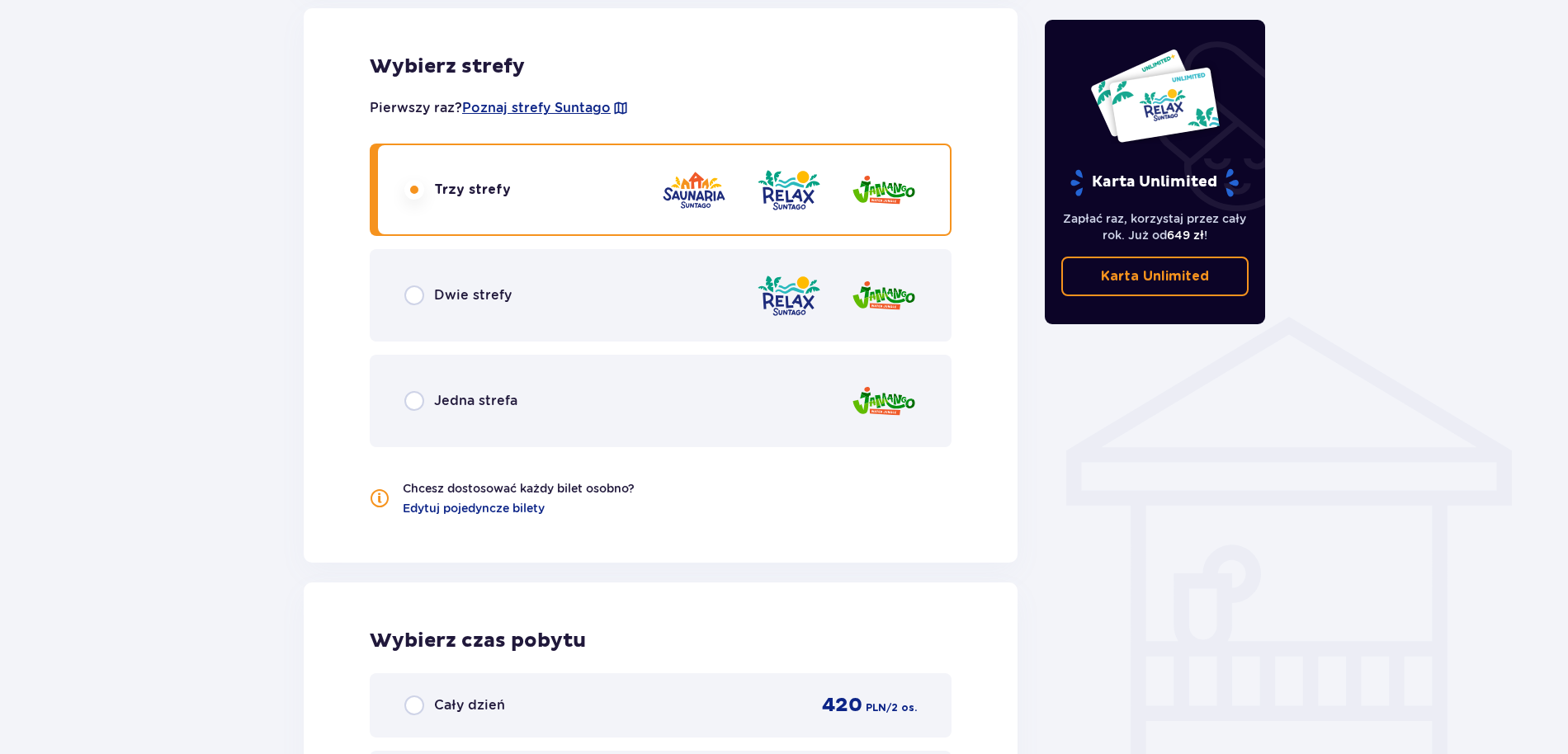
click at [419, 305] on input "radio" at bounding box center [415, 296] width 20 height 20
radio input "true"
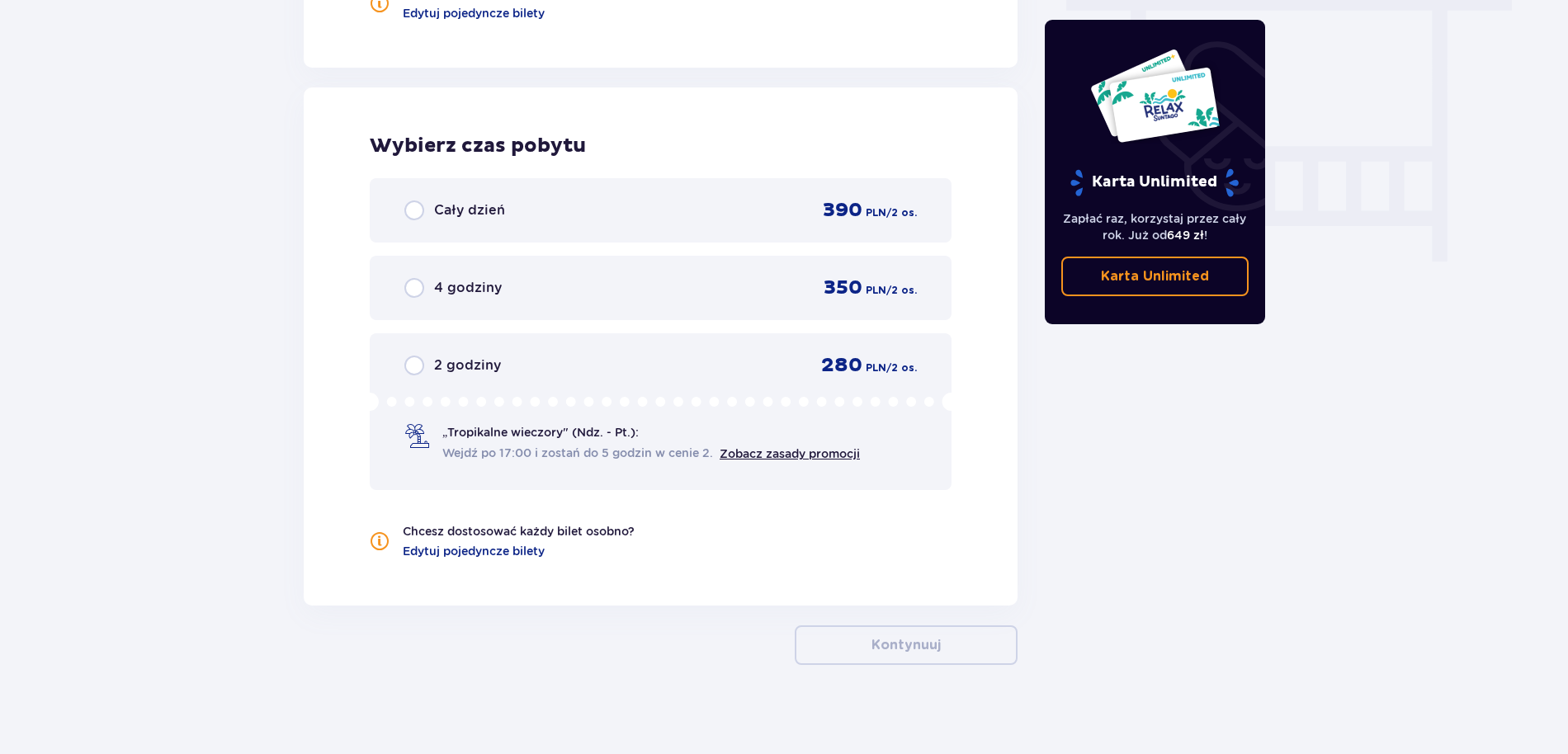
scroll to position [1529, 0]
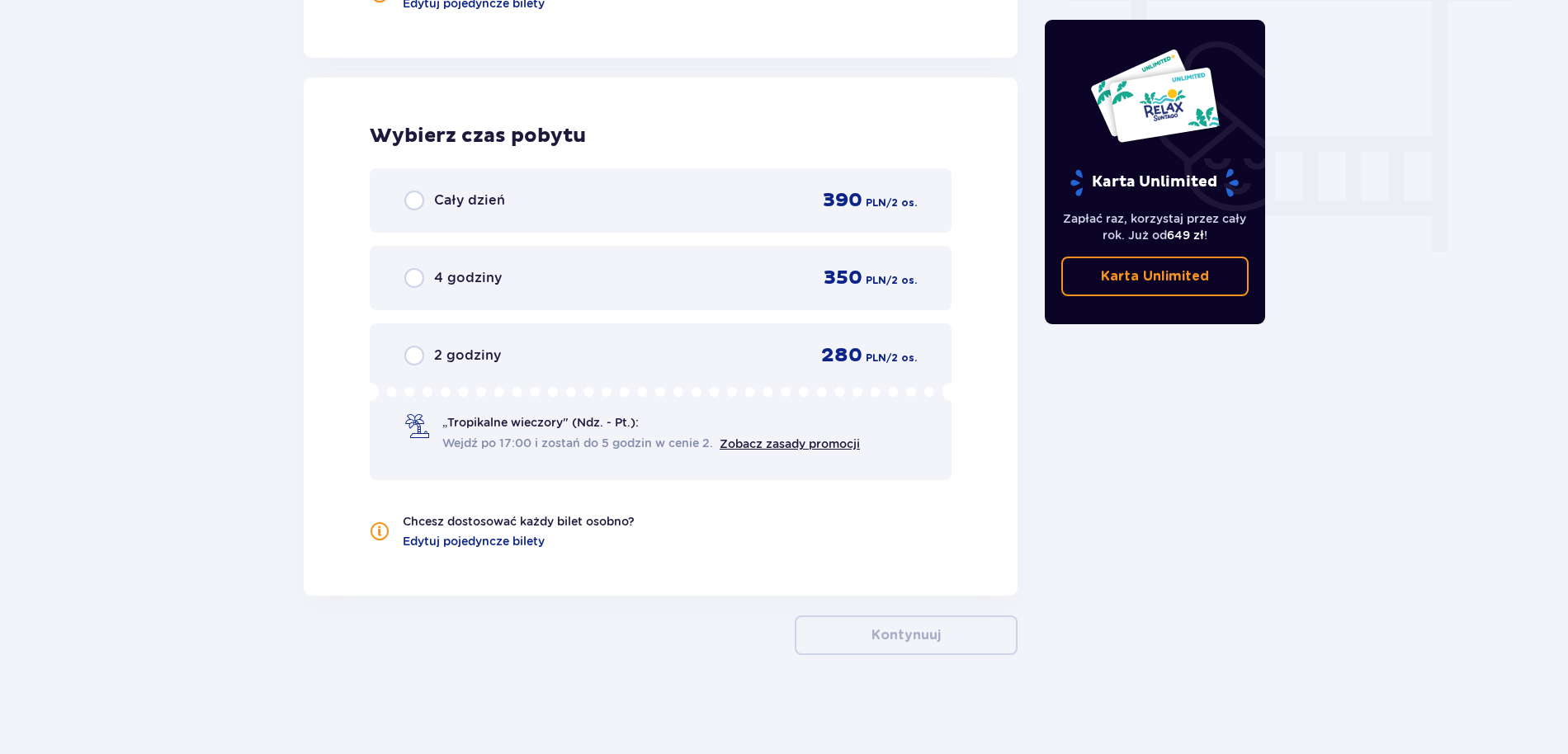
click at [427, 206] on div "Cały dzień" at bounding box center [455, 200] width 101 height 20
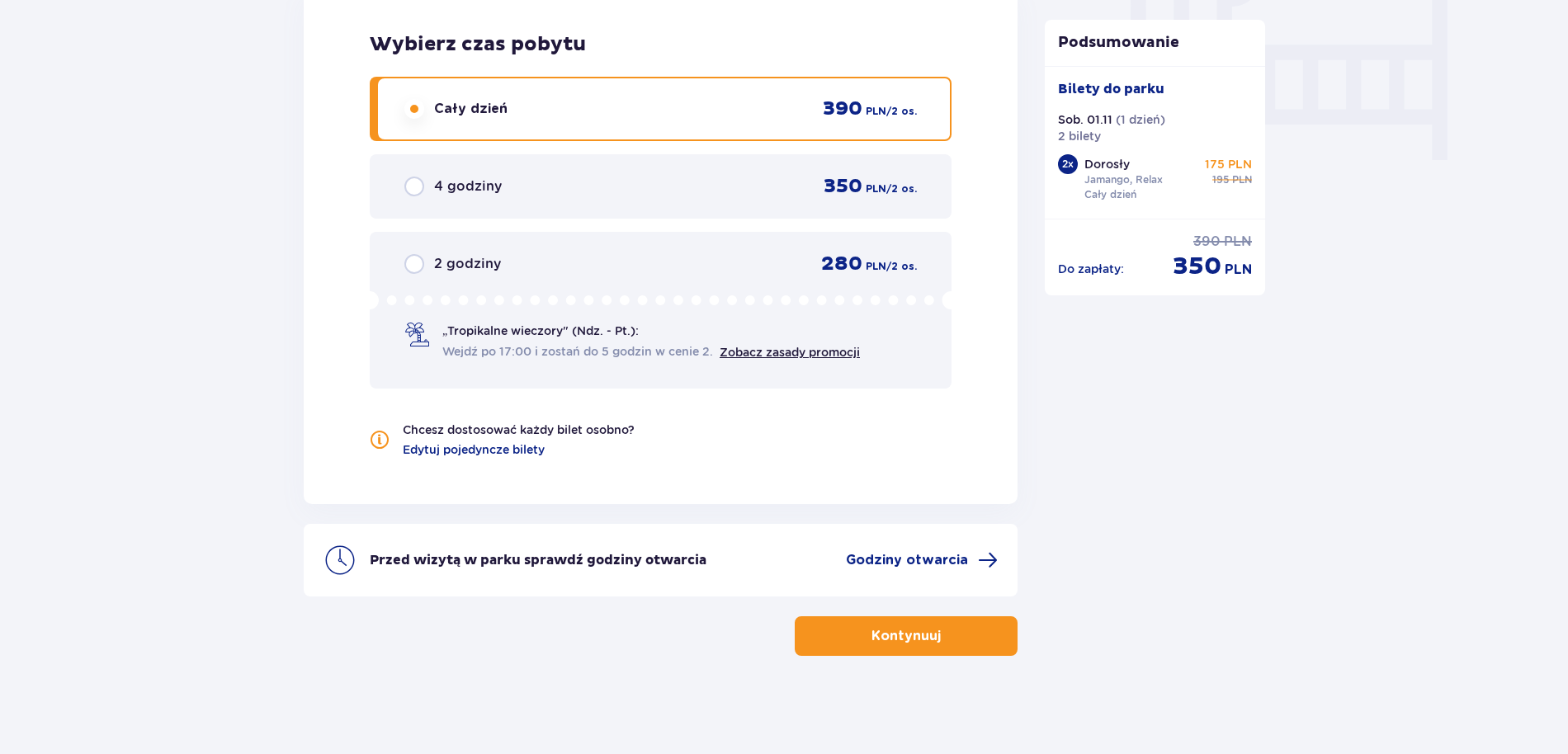
scroll to position [1621, 0]
click at [916, 637] on p "Kontynuuj" at bounding box center [906, 636] width 69 height 18
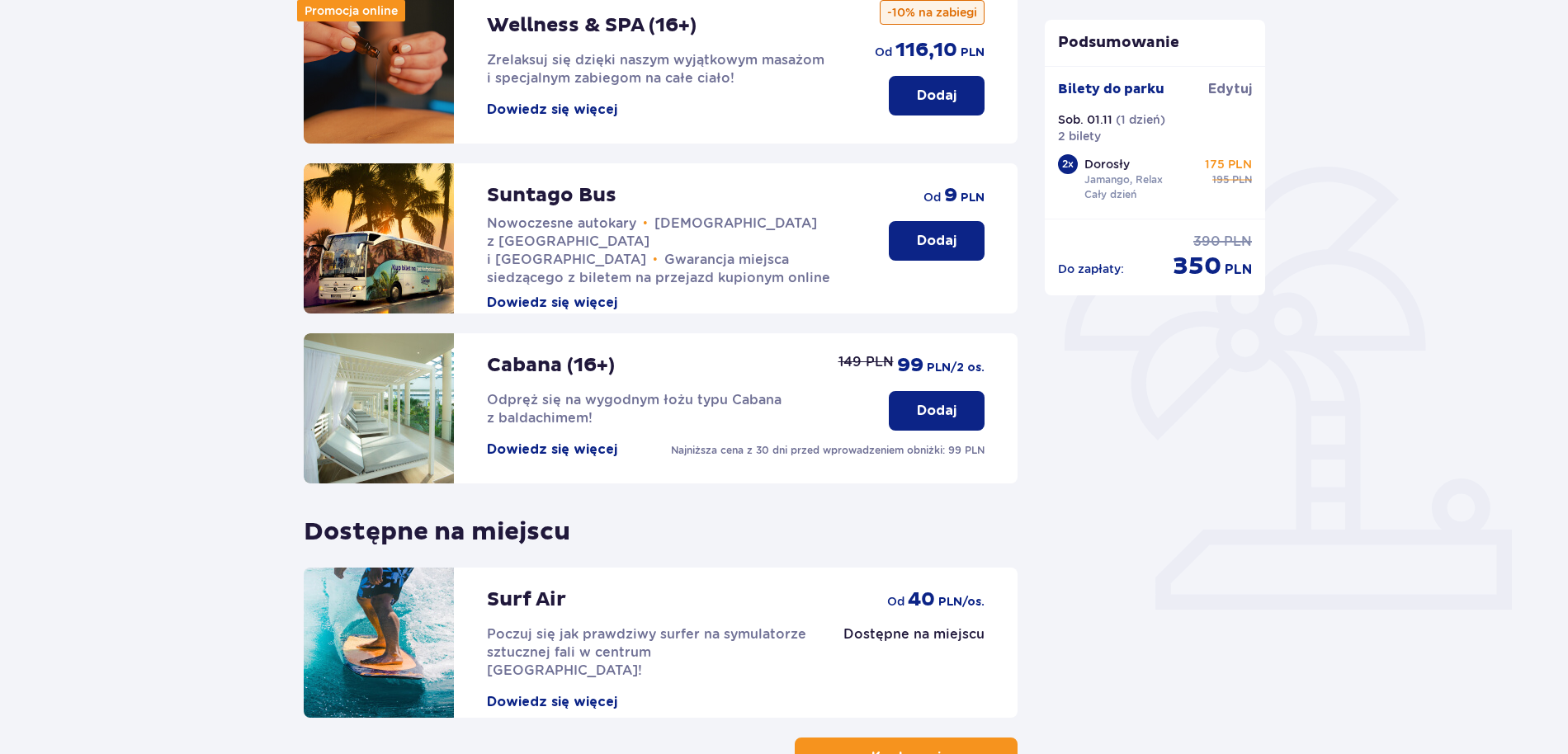
scroll to position [336, 0]
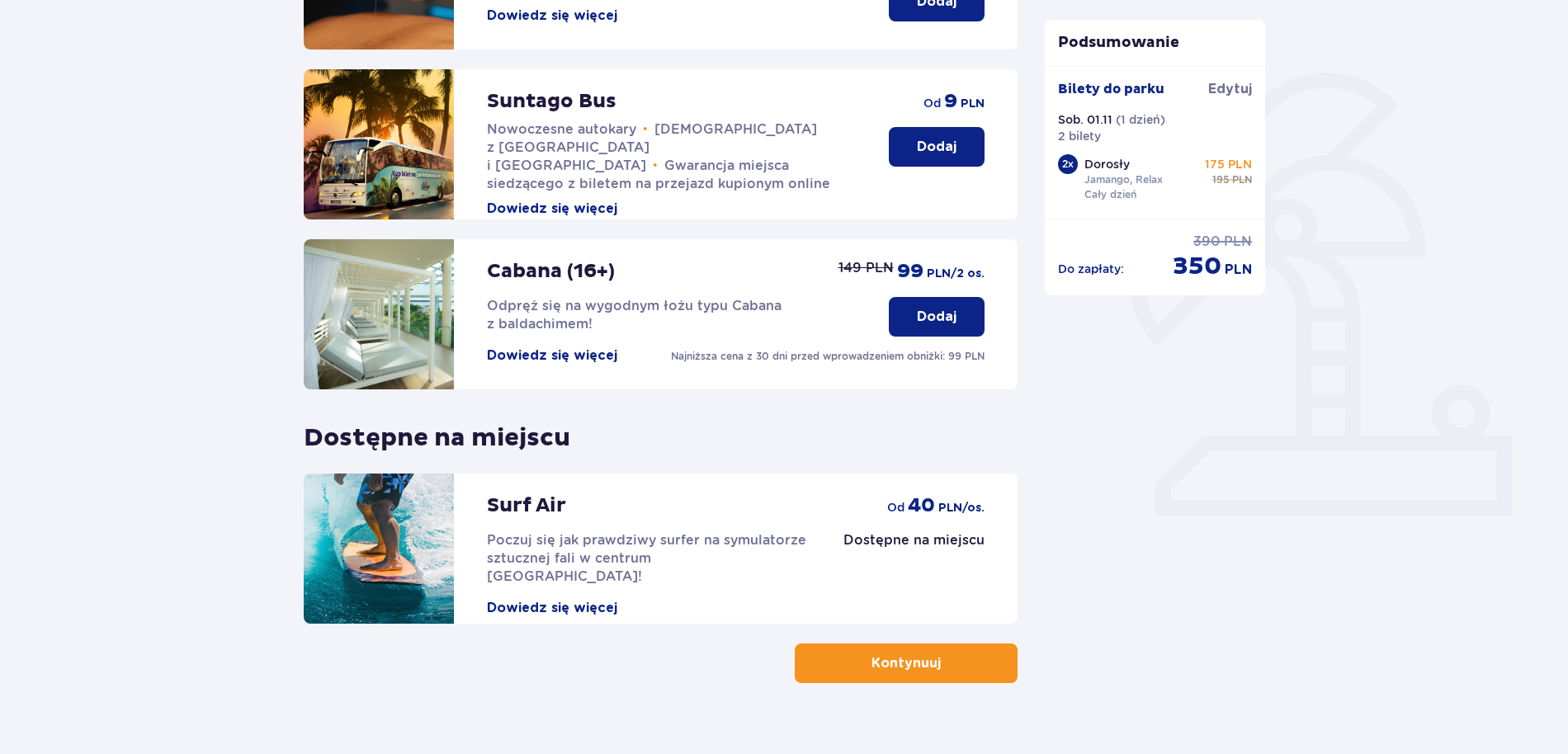
click at [872, 661] on p "Kontynuuj" at bounding box center [906, 664] width 69 height 18
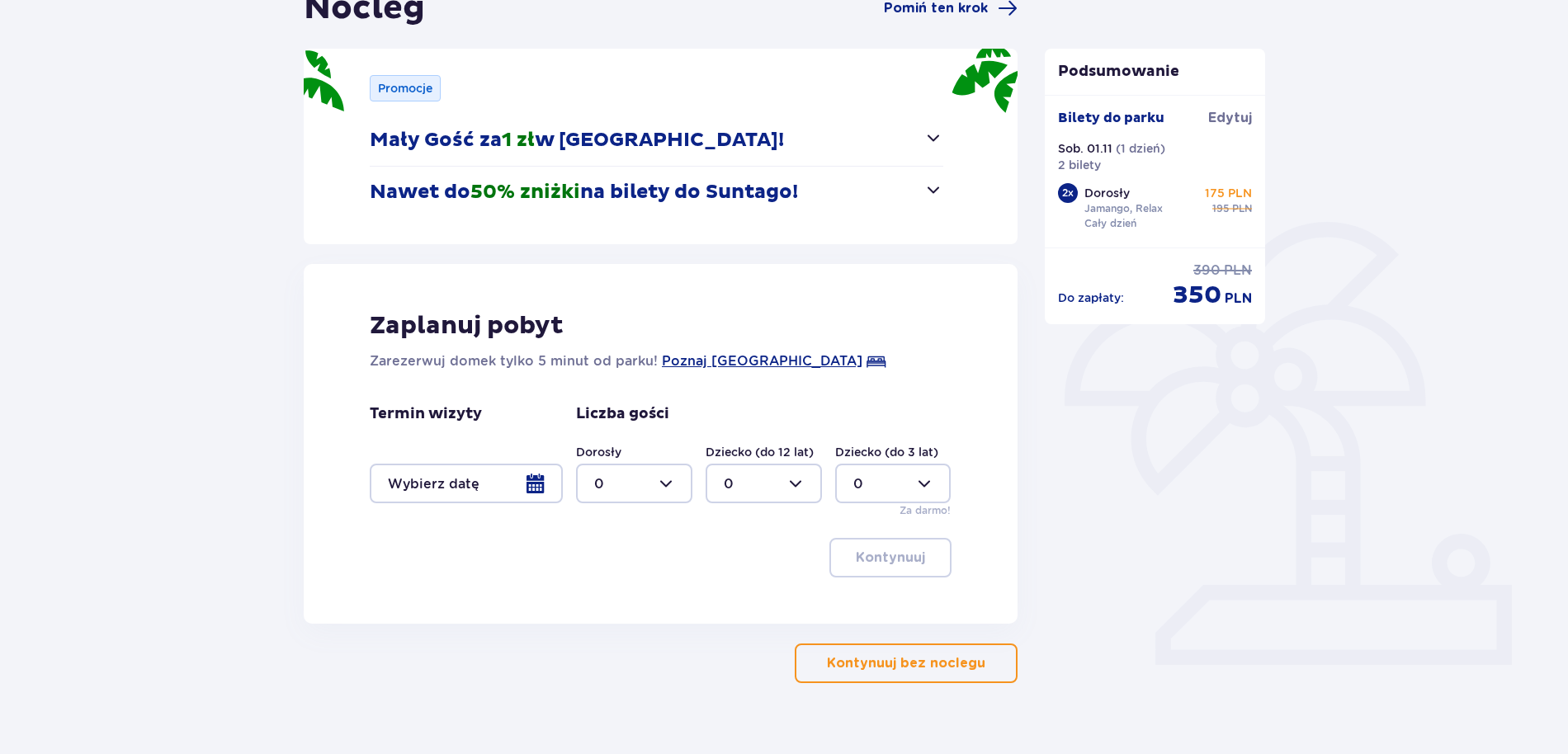
scroll to position [215, 0]
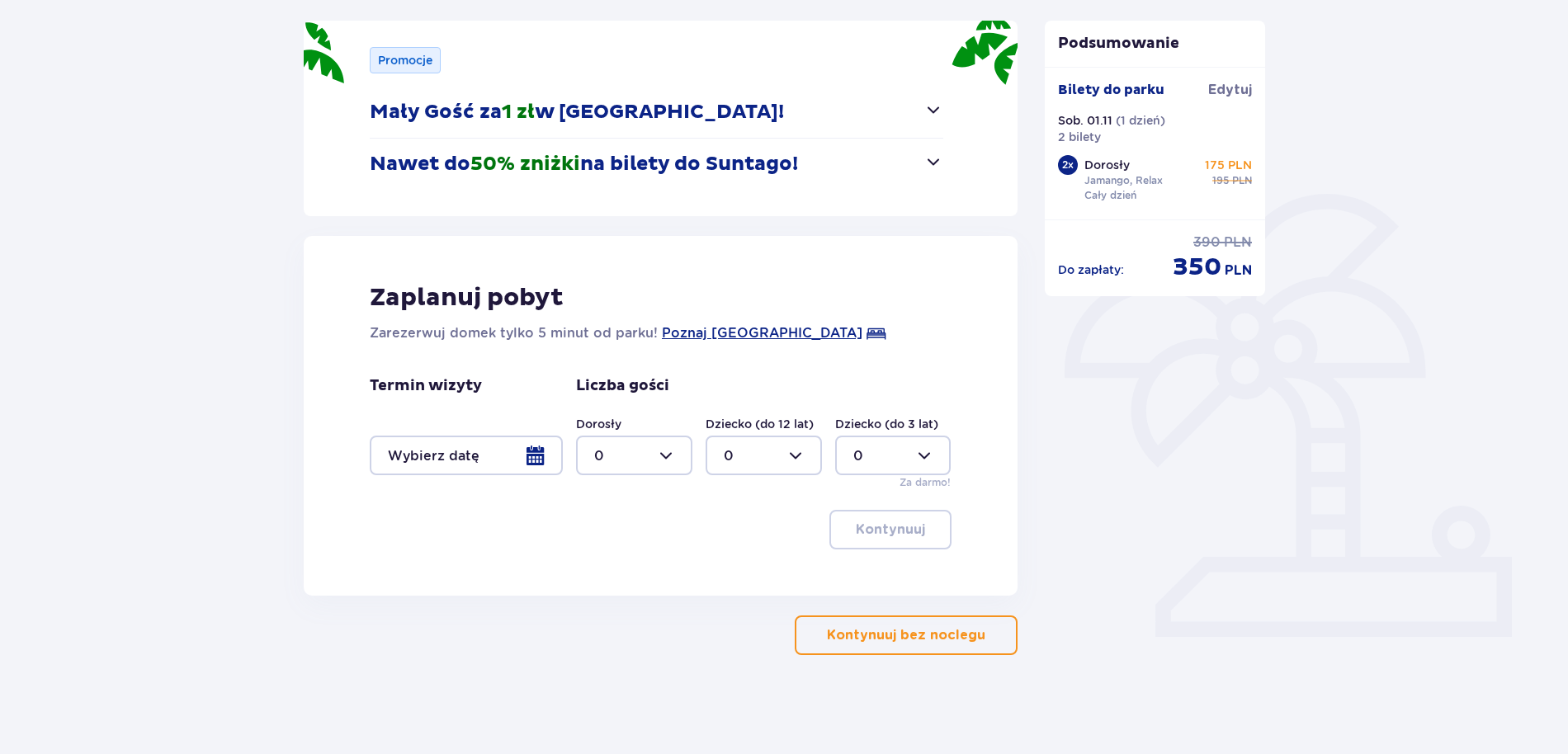
click at [880, 649] on button "Kontynuuj bez noclegu" at bounding box center [905, 636] width 223 height 40
